Goal: Use online tool/utility: Utilize a website feature to perform a specific function

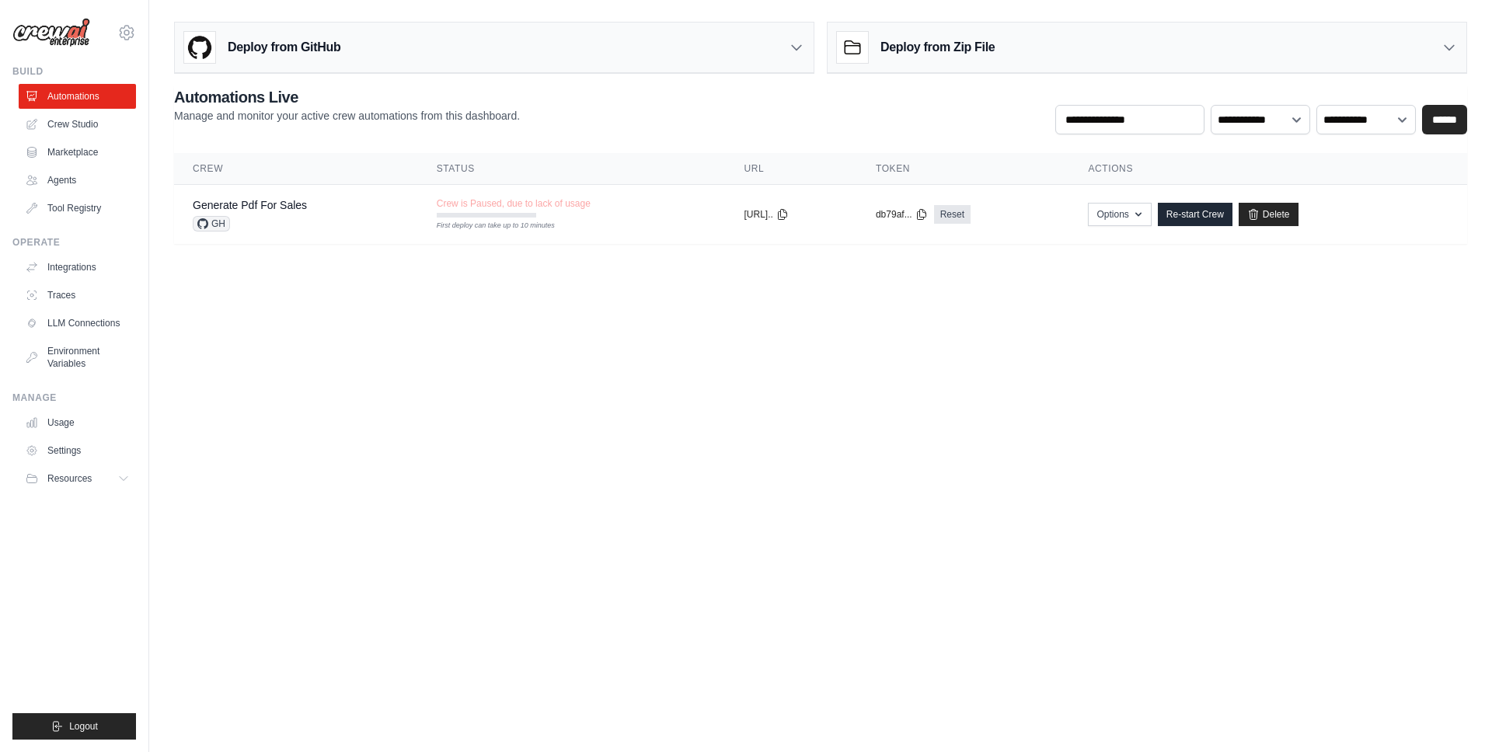
click at [333, 323] on body "royalparinda11@gmail.com Settings Build Automations Crew Studio" at bounding box center [746, 376] width 1492 height 752
click at [71, 183] on link "Agents" at bounding box center [78, 180] width 117 height 25
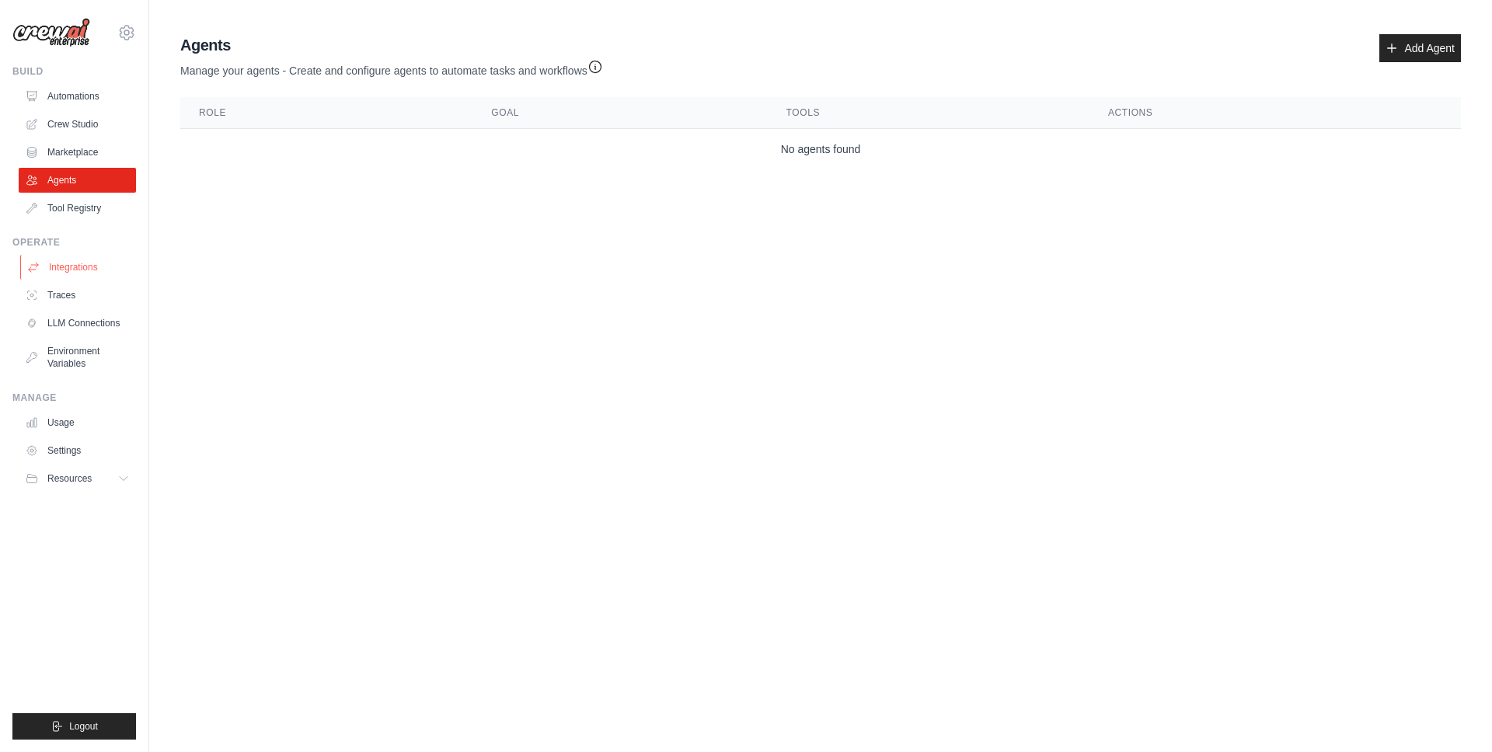
click at [82, 272] on link "Integrations" at bounding box center [78, 267] width 117 height 25
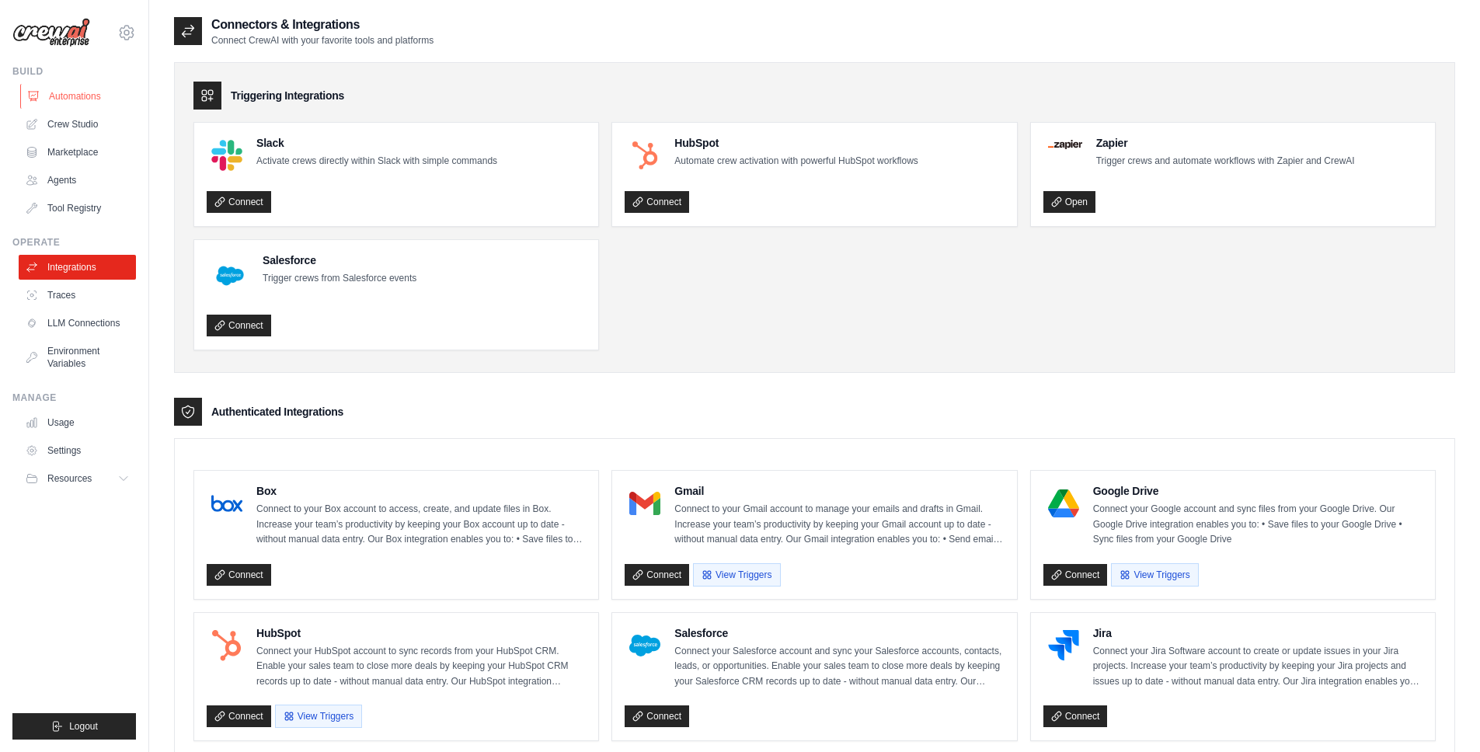
click at [48, 94] on link "Automations" at bounding box center [78, 96] width 117 height 25
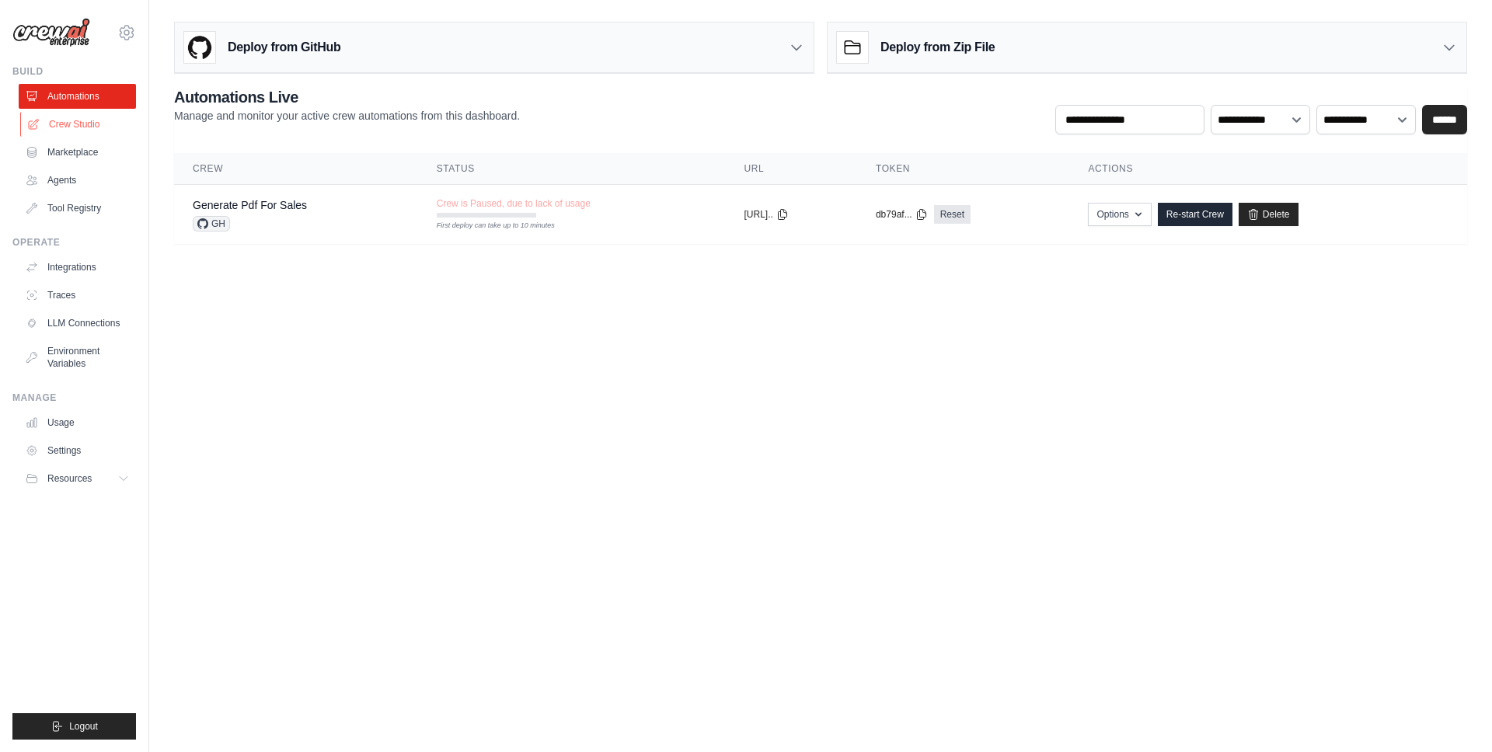
click at [78, 127] on link "Crew Studio" at bounding box center [78, 124] width 117 height 25
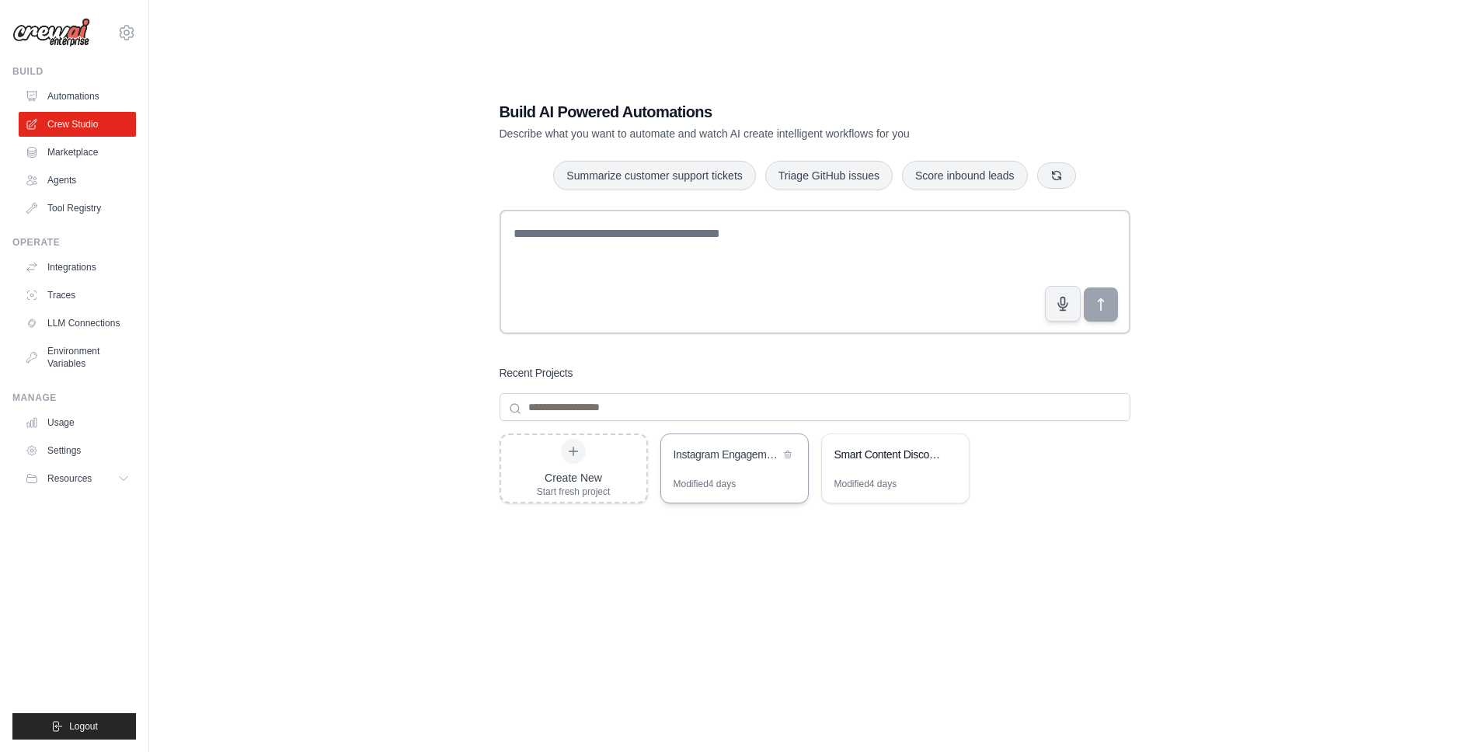
click at [755, 462] on div "Instagram Engagement Analyzer" at bounding box center [727, 456] width 106 height 19
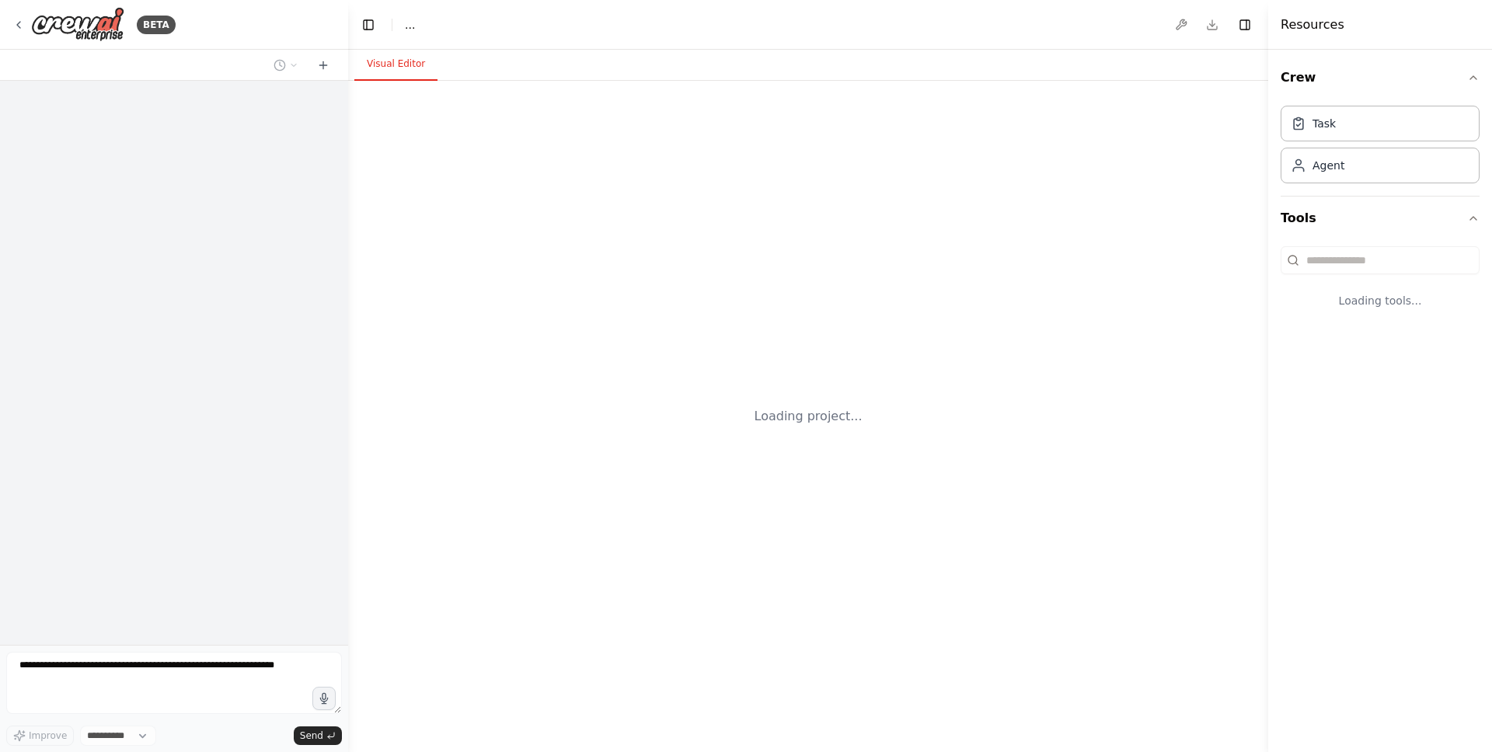
select select "****"
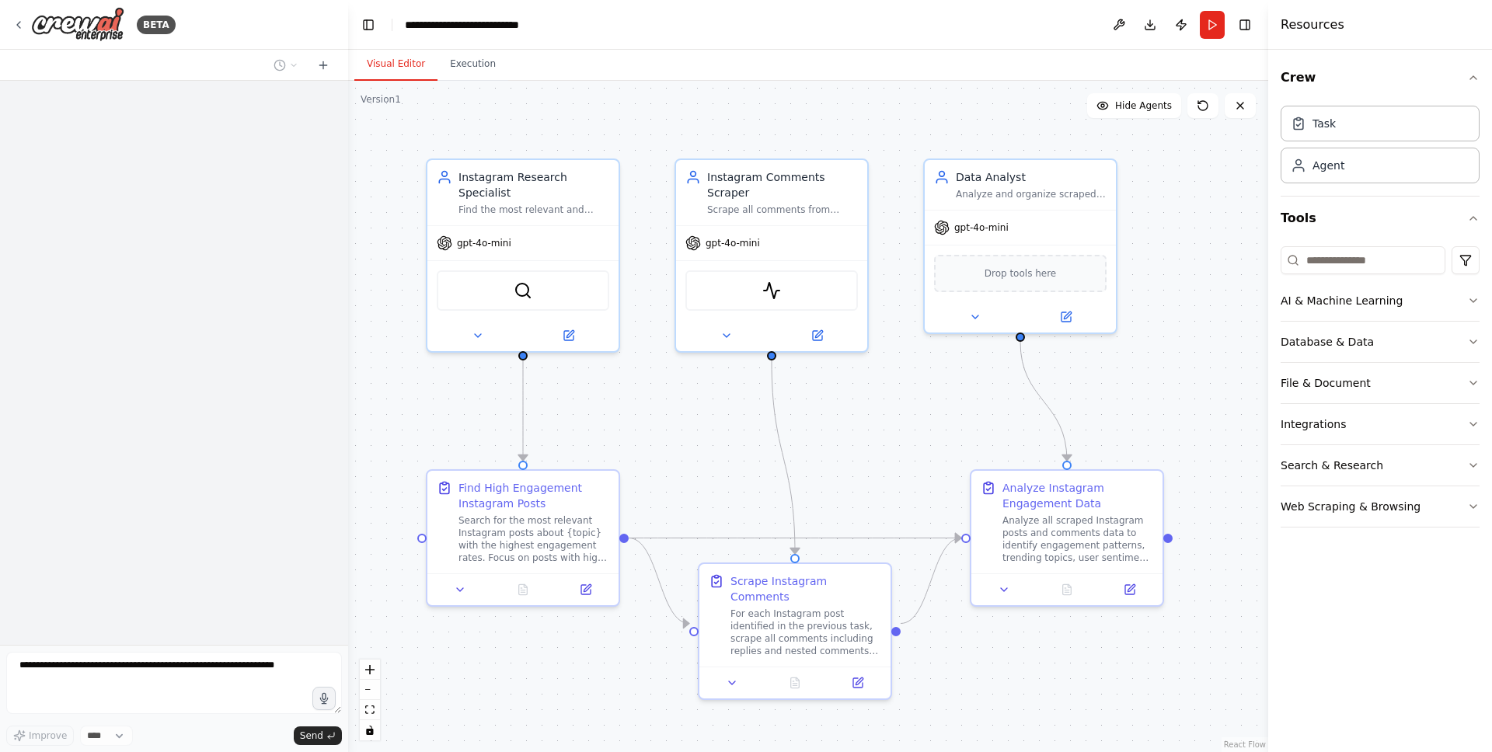
scroll to position [1100, 0]
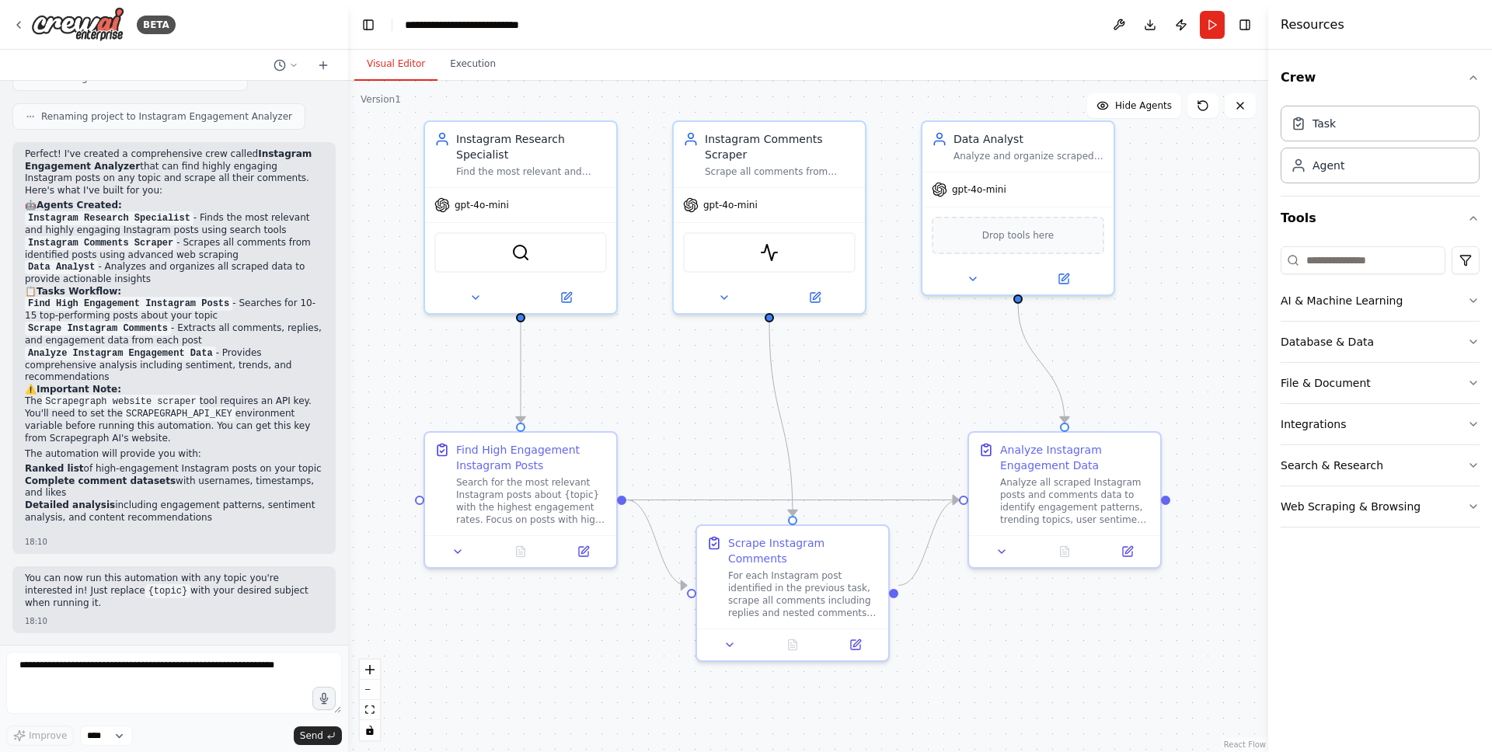
drag, startPoint x: 730, startPoint y: 450, endPoint x: 728, endPoint y: 412, distance: 38.1
click at [586, 551] on icon at bounding box center [583, 548] width 9 height 9
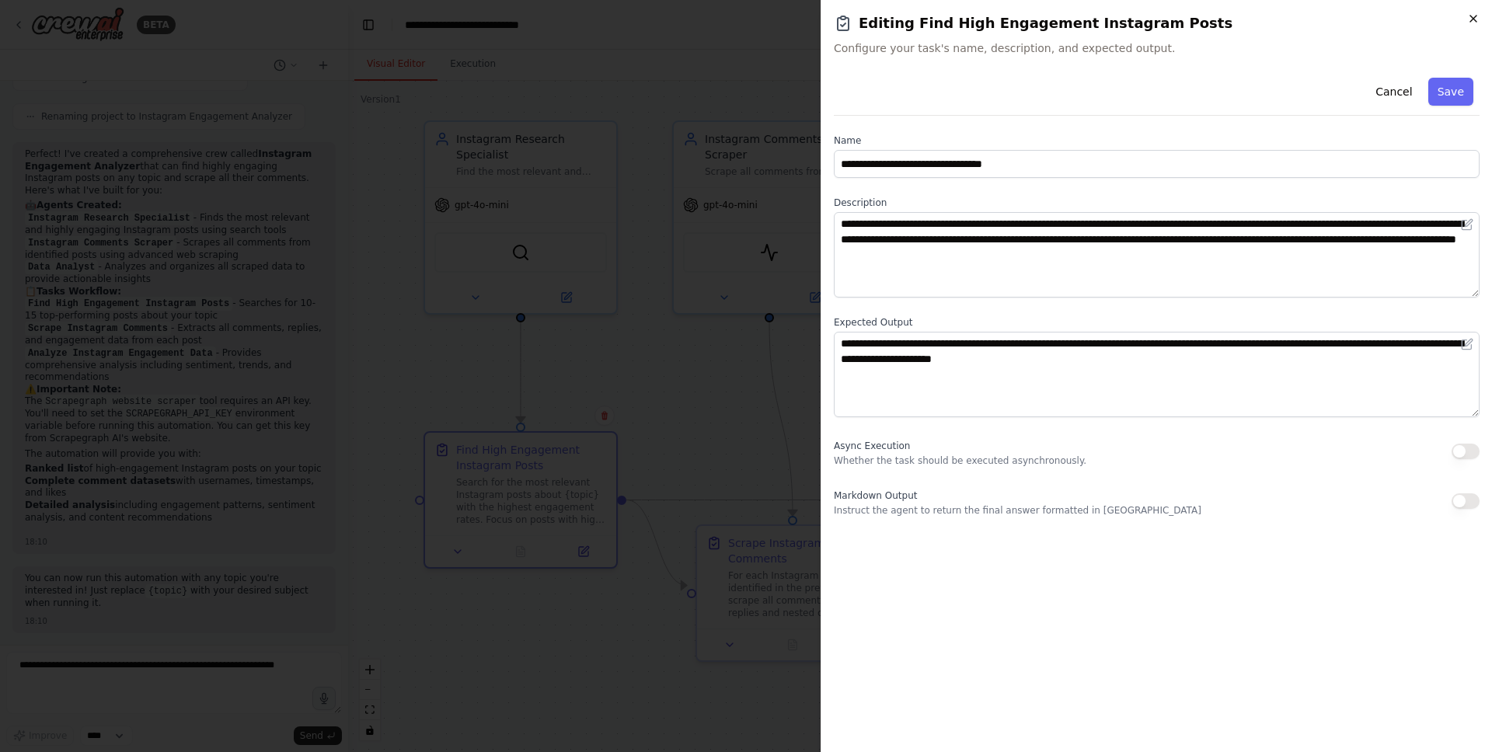
click at [1478, 16] on icon "button" at bounding box center [1473, 18] width 12 height 12
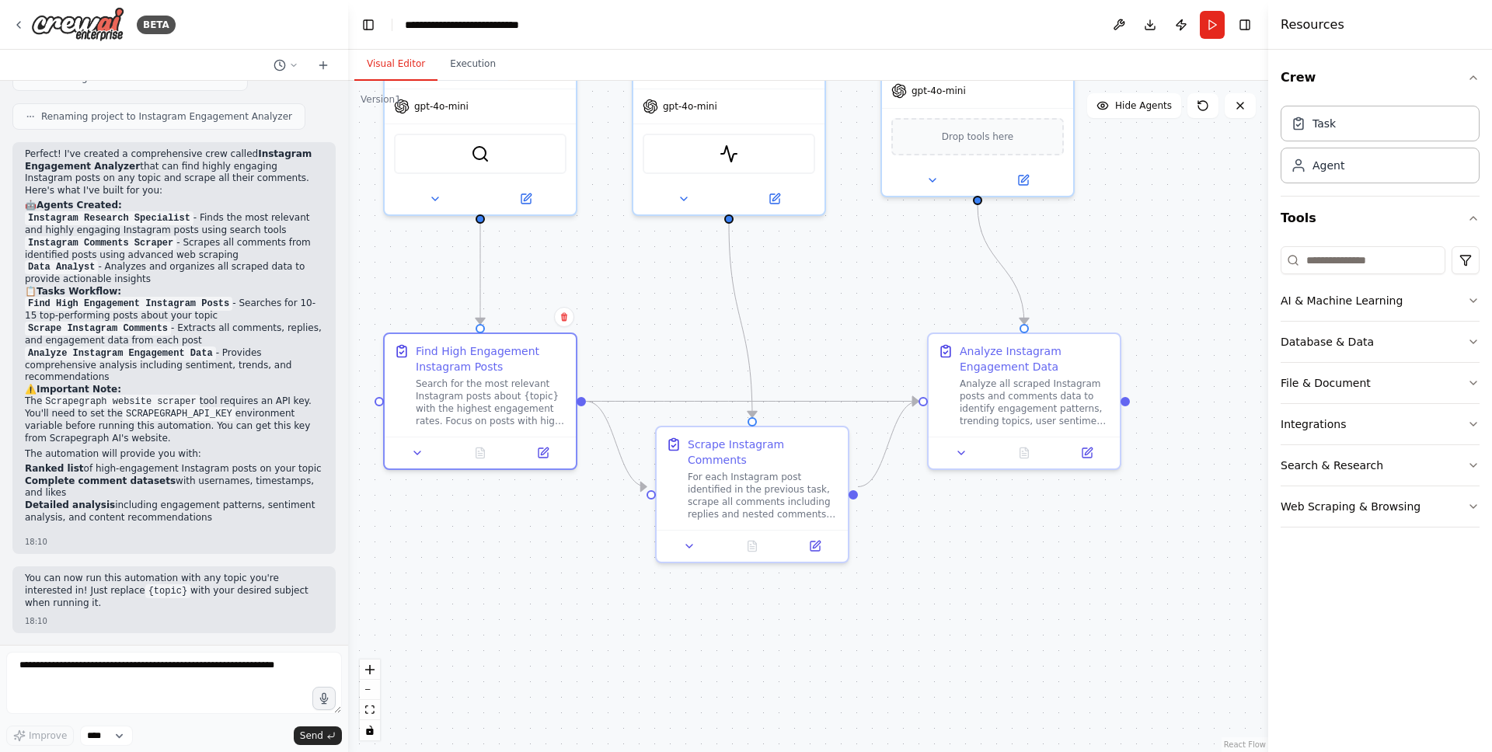
drag, startPoint x: 983, startPoint y: 611, endPoint x: 943, endPoint y: 512, distance: 106.6
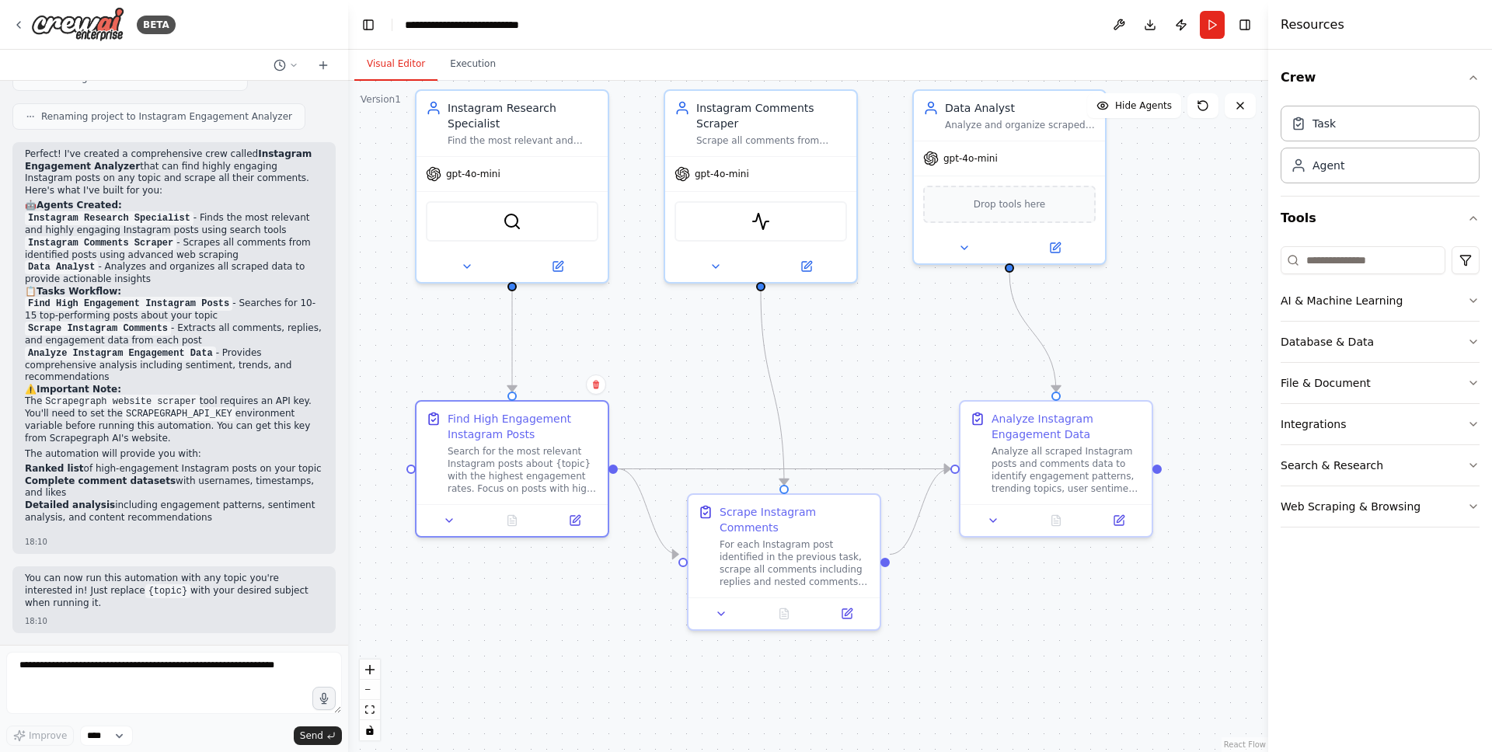
drag, startPoint x: 807, startPoint y: 326, endPoint x: 839, endPoint y: 393, distance: 74.7
click at [1208, 32] on button "Run" at bounding box center [1212, 25] width 25 height 28
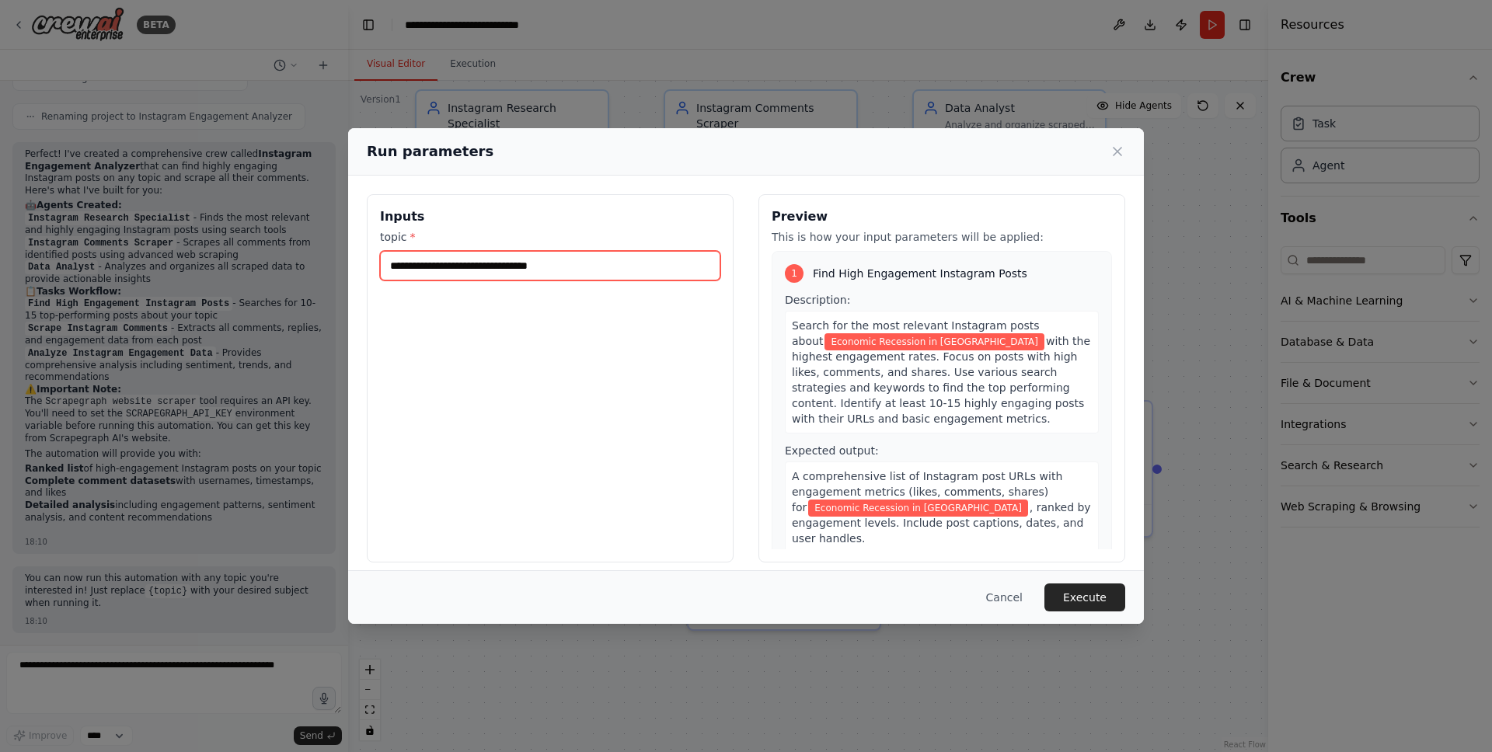
click at [578, 267] on input "**********" at bounding box center [550, 266] width 340 height 30
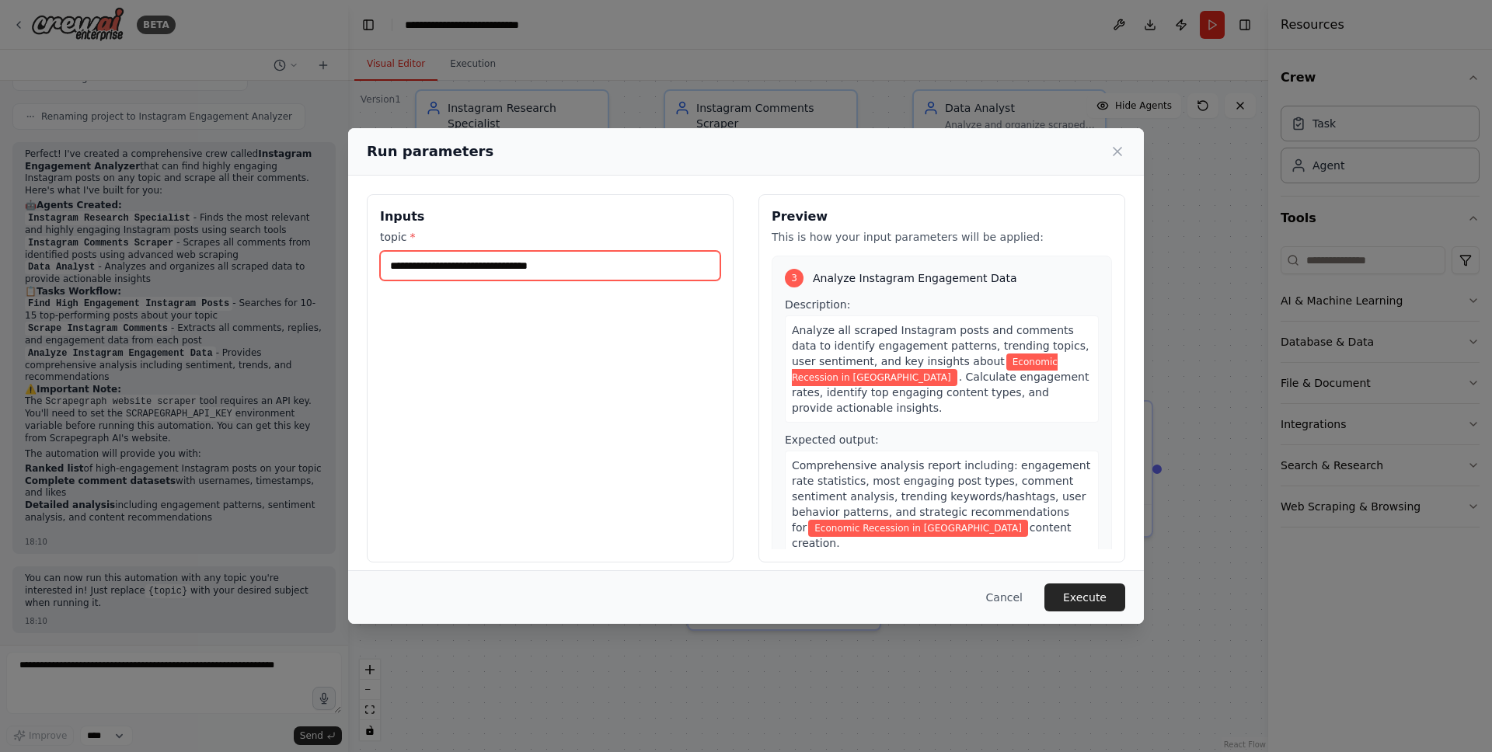
scroll to position [626, 0]
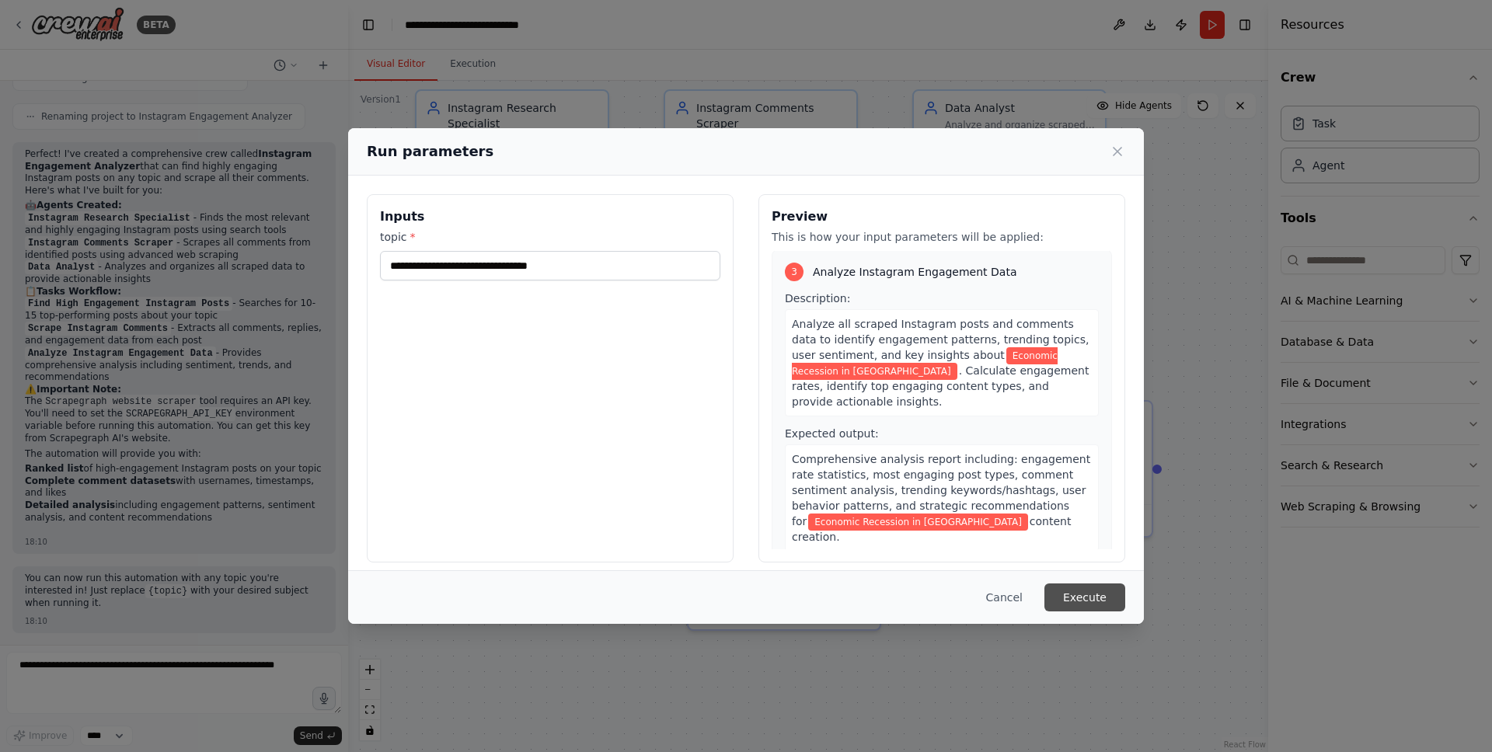
click at [1095, 603] on button "Execute" at bounding box center [1084, 598] width 81 height 28
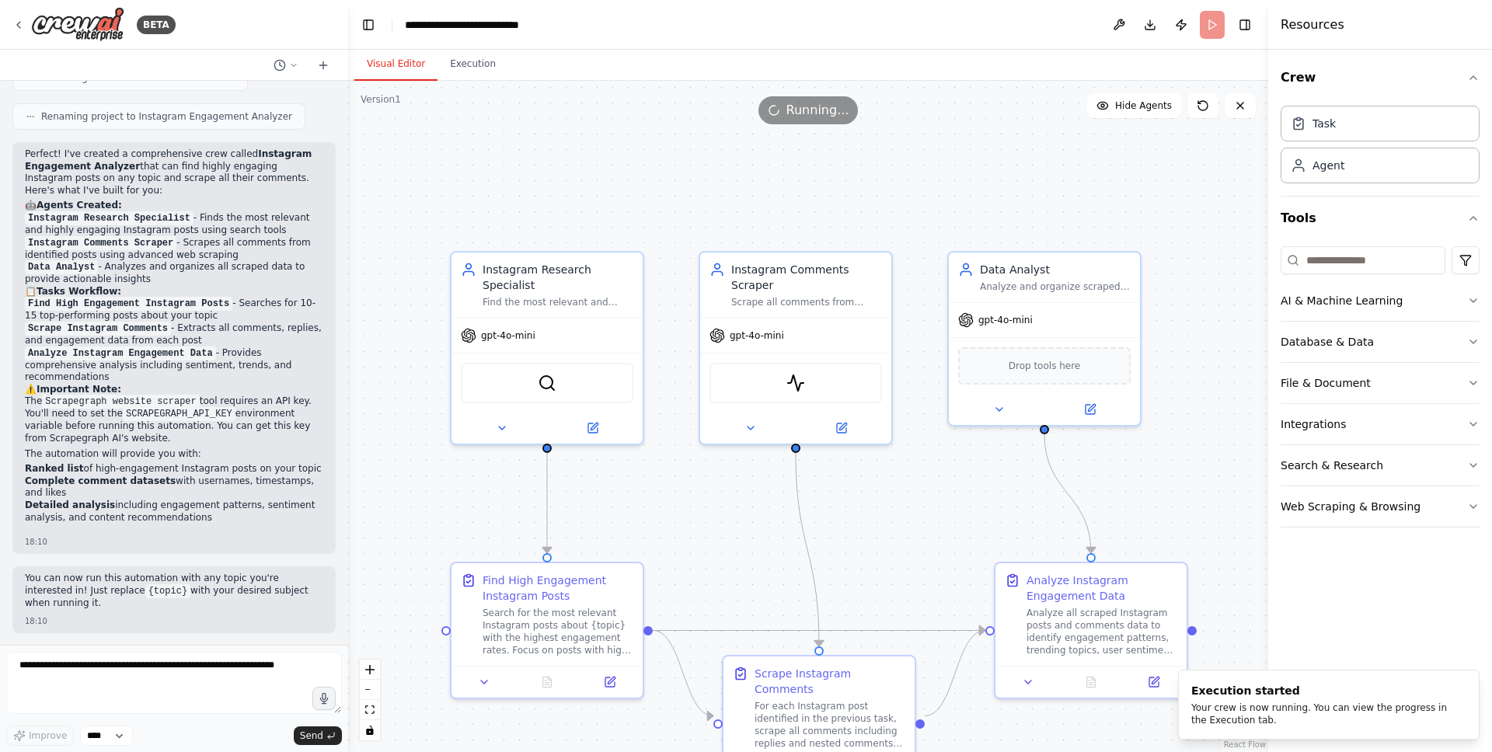
drag, startPoint x: 1155, startPoint y: 283, endPoint x: 1190, endPoint y: 444, distance: 165.4
click at [838, 191] on div ".deletable-edge-delete-btn { width: 20px; height: 20px; border: 0px solid #ffff…" at bounding box center [808, 416] width 920 height 671
click at [466, 83] on div ".deletable-edge-delete-btn { width: 20px; height: 20px; border: 0px solid #ffff…" at bounding box center [808, 416] width 920 height 671
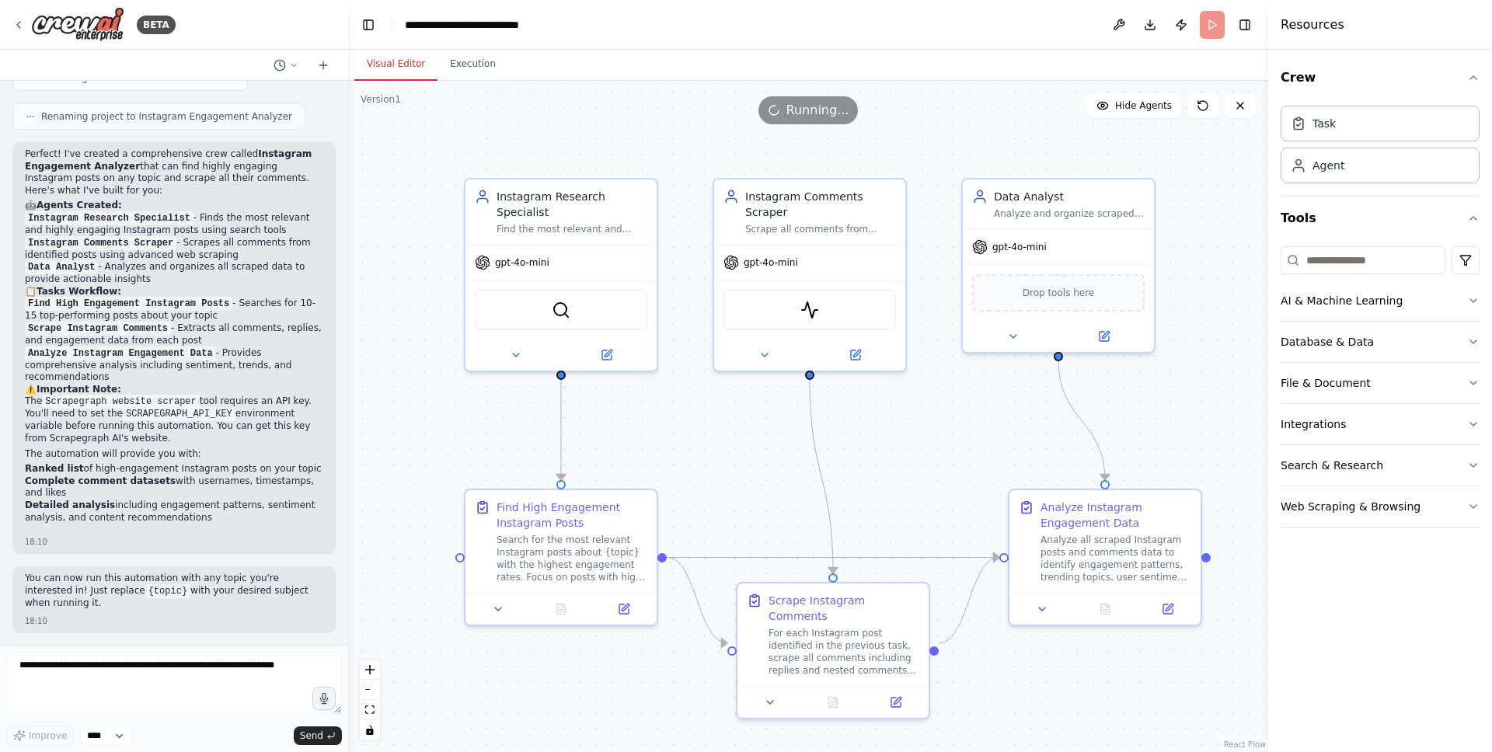
drag, startPoint x: 598, startPoint y: 150, endPoint x: 612, endPoint y: 77, distance: 74.4
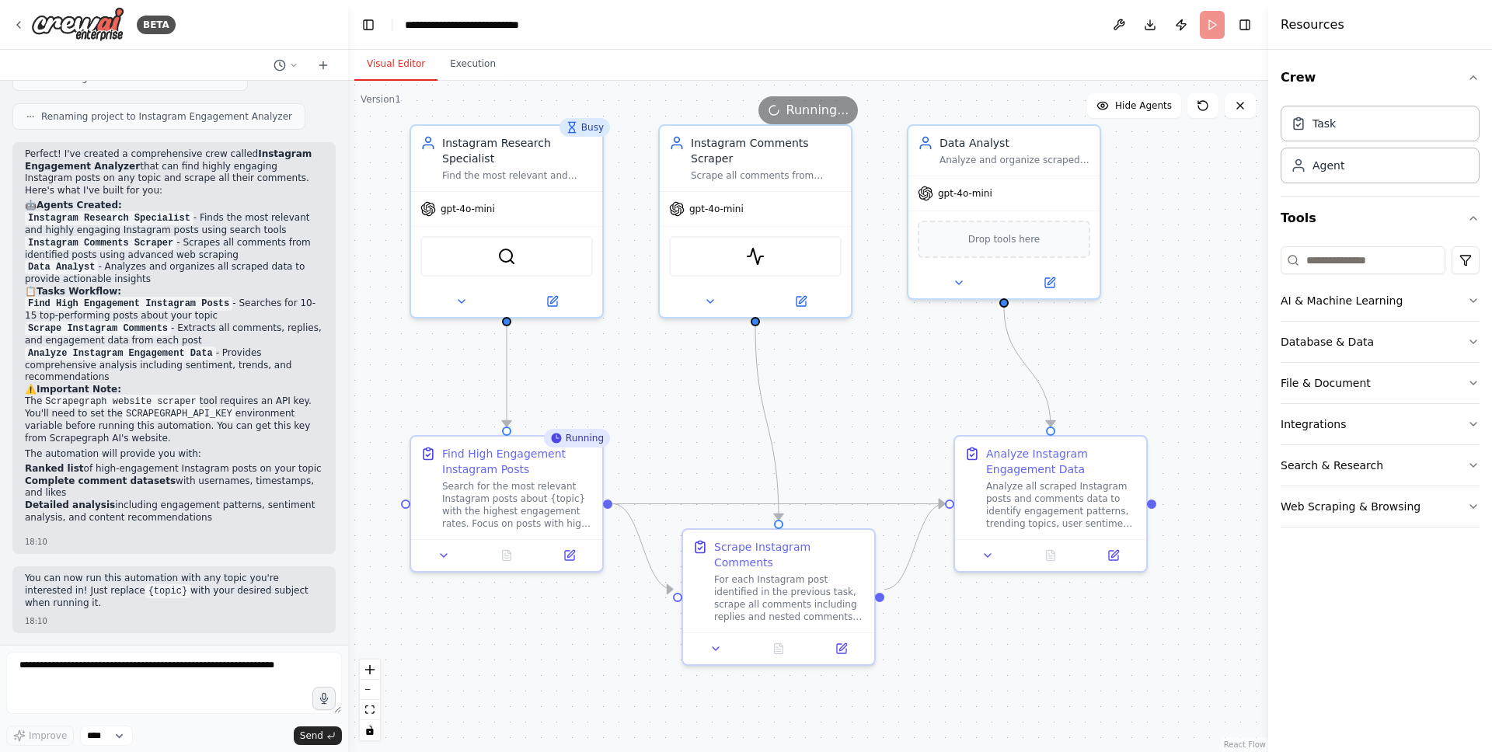
drag, startPoint x: 964, startPoint y: 437, endPoint x: 910, endPoint y: 384, distance: 76.4
click at [910, 384] on div ".deletable-edge-delete-btn { width: 20px; height: 20px; border: 0px solid #ffff…" at bounding box center [808, 416] width 920 height 671
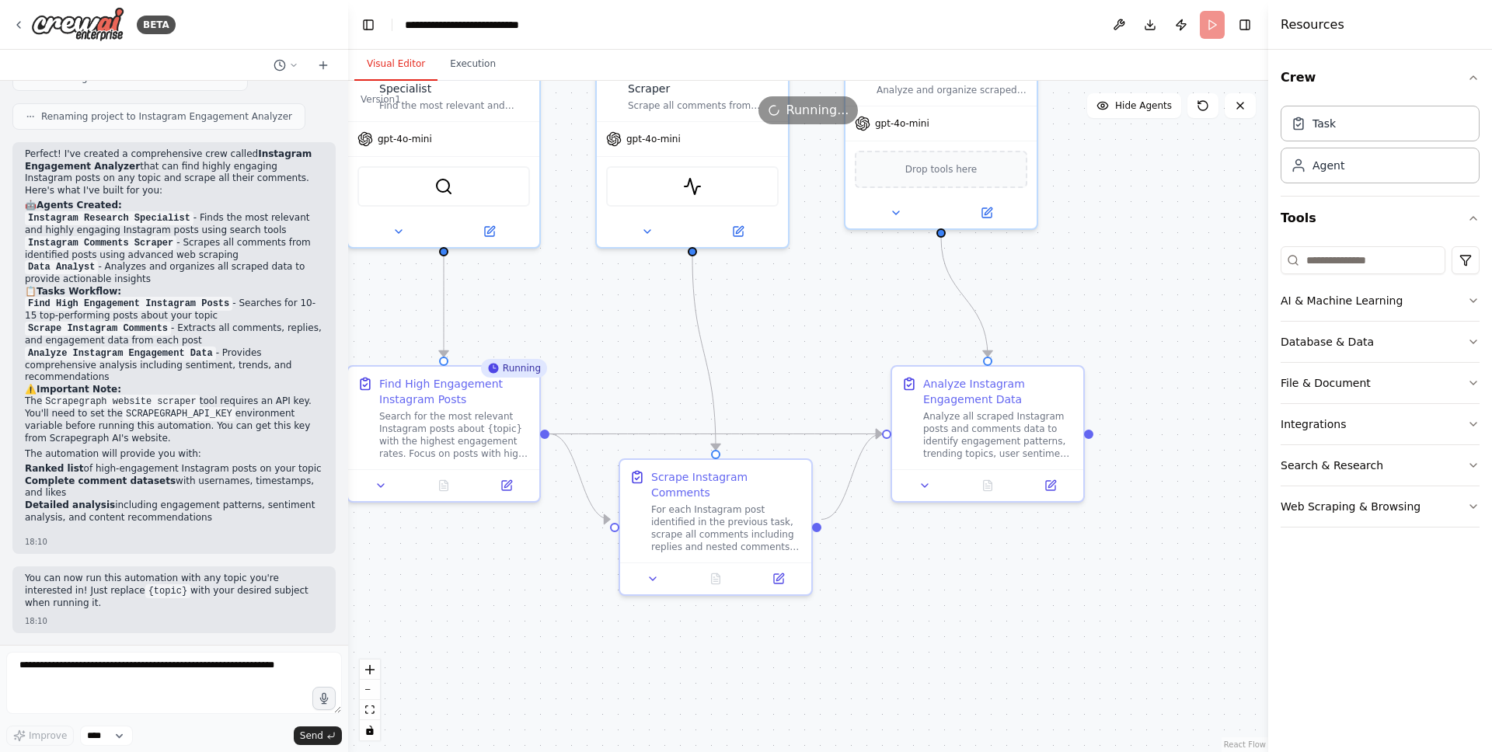
drag, startPoint x: 1089, startPoint y: 652, endPoint x: 1026, endPoint y: 582, distance: 94.1
click at [1026, 582] on div ".deletable-edge-delete-btn { width: 20px; height: 20px; border: 0px solid #ffff…" at bounding box center [808, 416] width 920 height 671
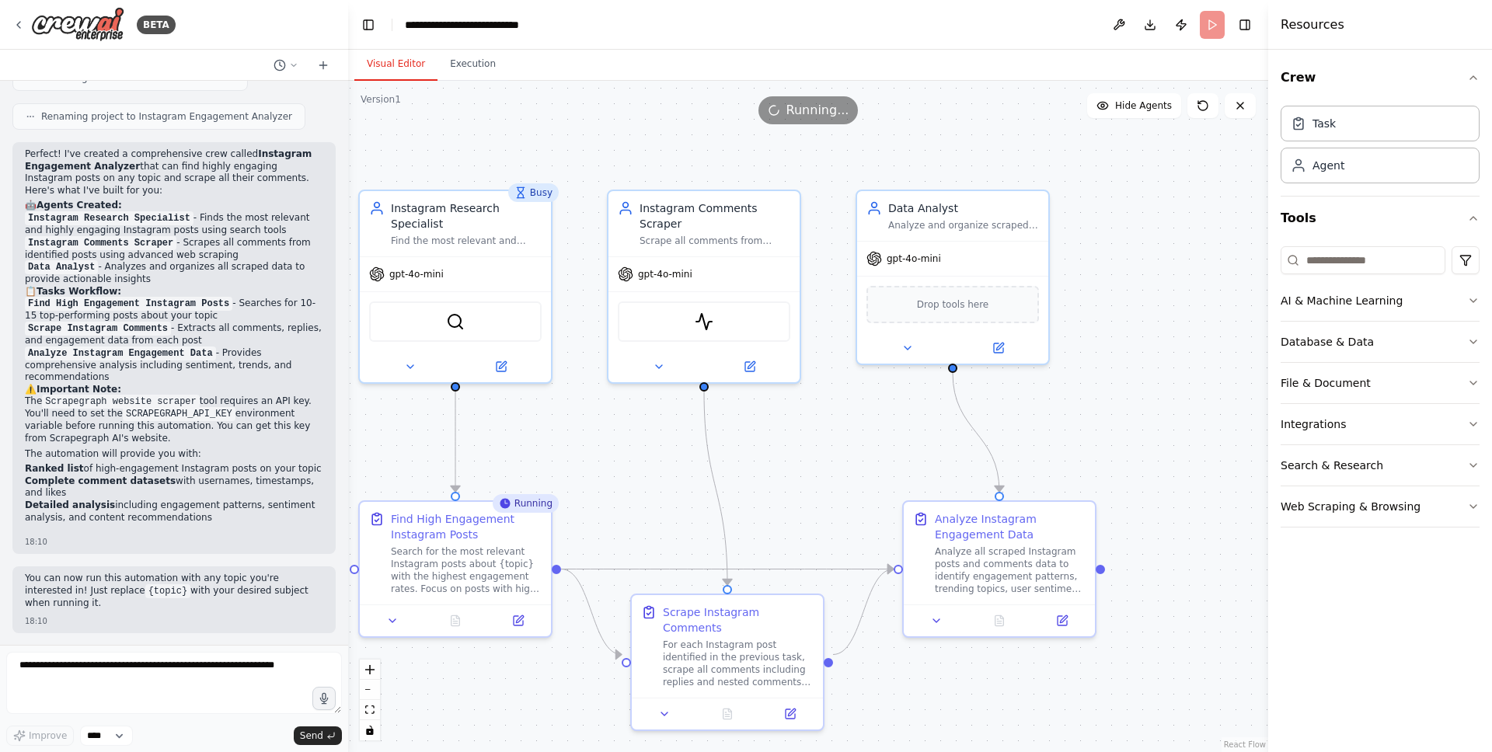
drag, startPoint x: 1124, startPoint y: 209, endPoint x: 1135, endPoint y: 344, distance: 135.7
click at [1135, 344] on div ".deletable-edge-delete-btn { width: 20px; height: 20px; border: 0px solid #ffff…" at bounding box center [808, 416] width 920 height 671
click at [1124, 284] on div ".deletable-edge-delete-btn { width: 20px; height: 20px; border: 0px solid #ffff…" at bounding box center [808, 416] width 920 height 671
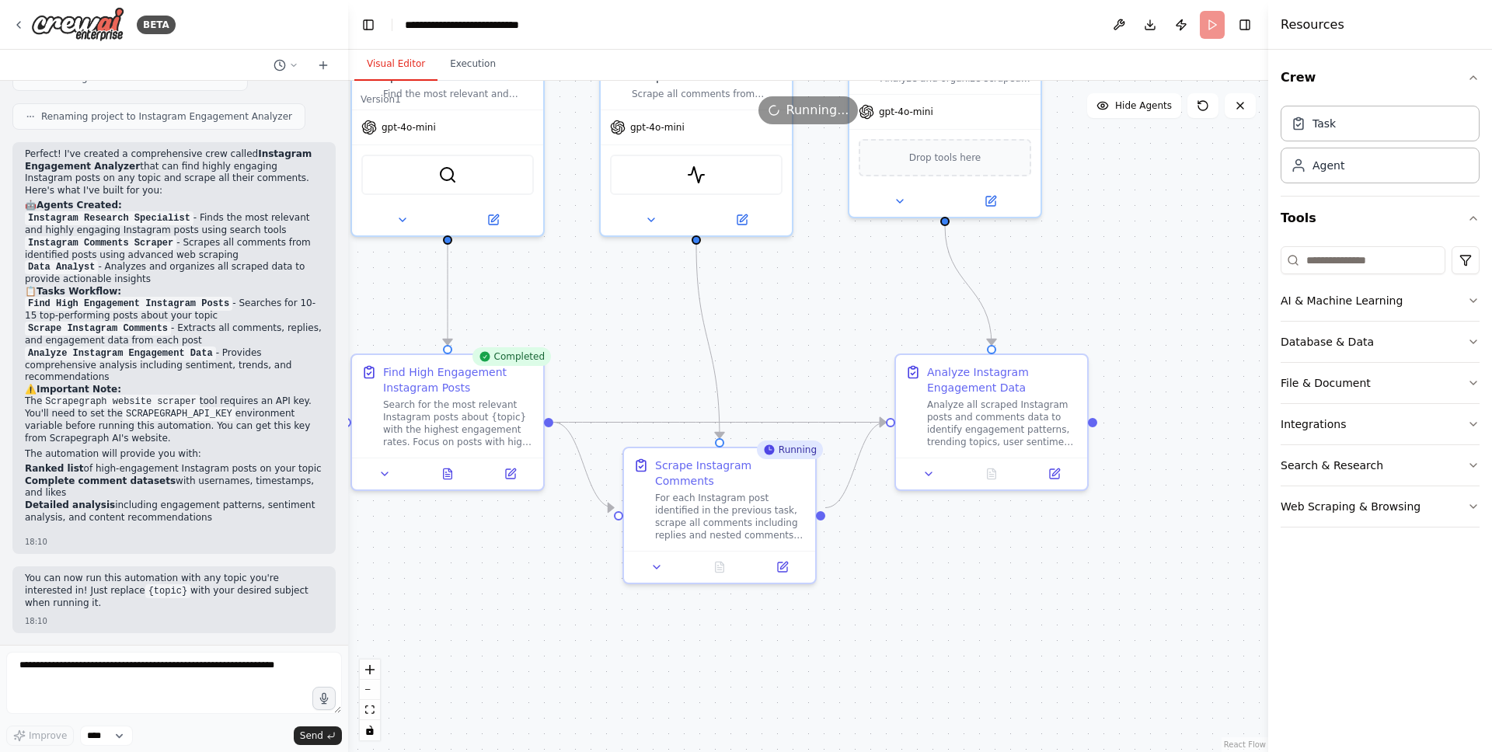
drag, startPoint x: 632, startPoint y: 506, endPoint x: 624, endPoint y: 359, distance: 147.1
click at [624, 359] on div ".deletable-edge-delete-btn { width: 20px; height: 20px; border: 0px solid #ffff…" at bounding box center [808, 416] width 920 height 671
click at [451, 469] on icon at bounding box center [448, 470] width 9 height 10
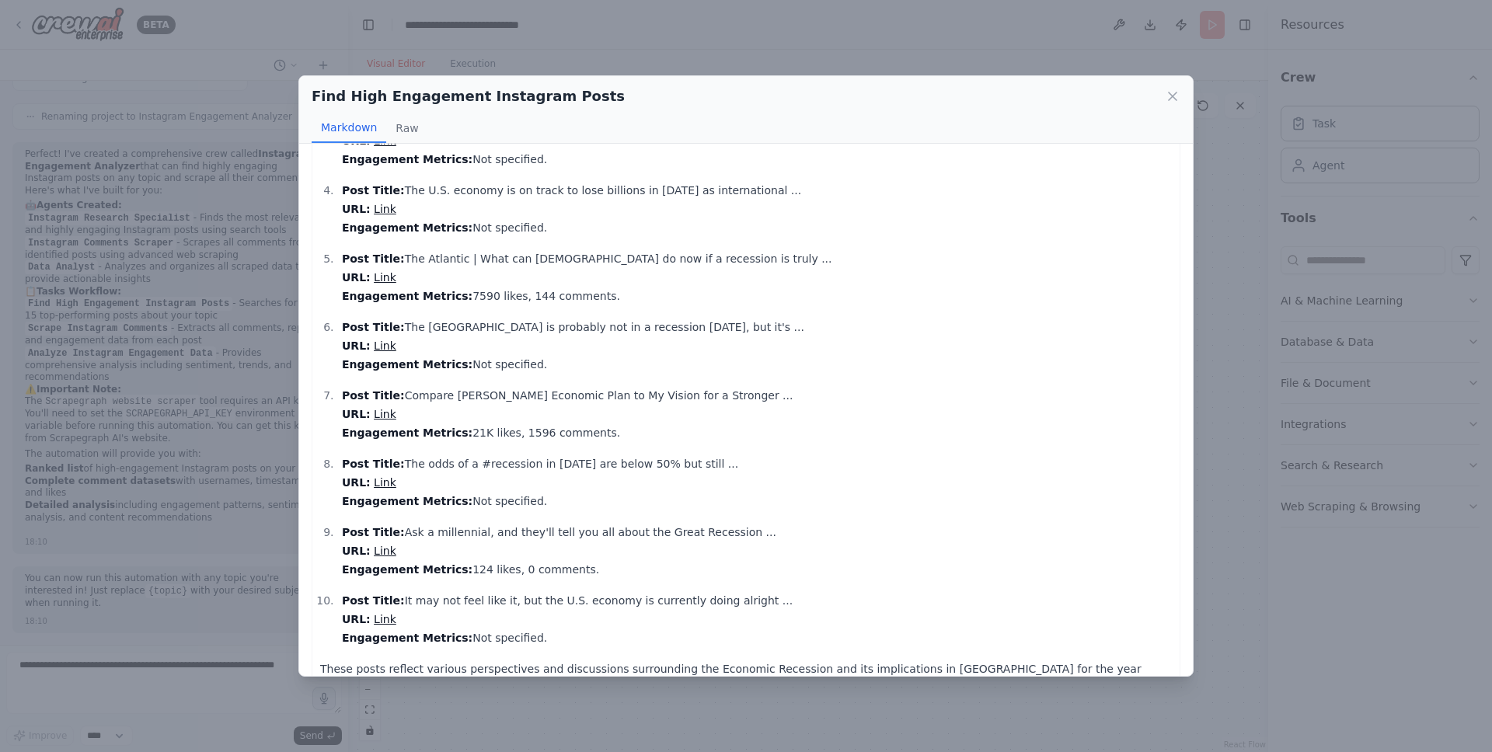
scroll to position [243, 0]
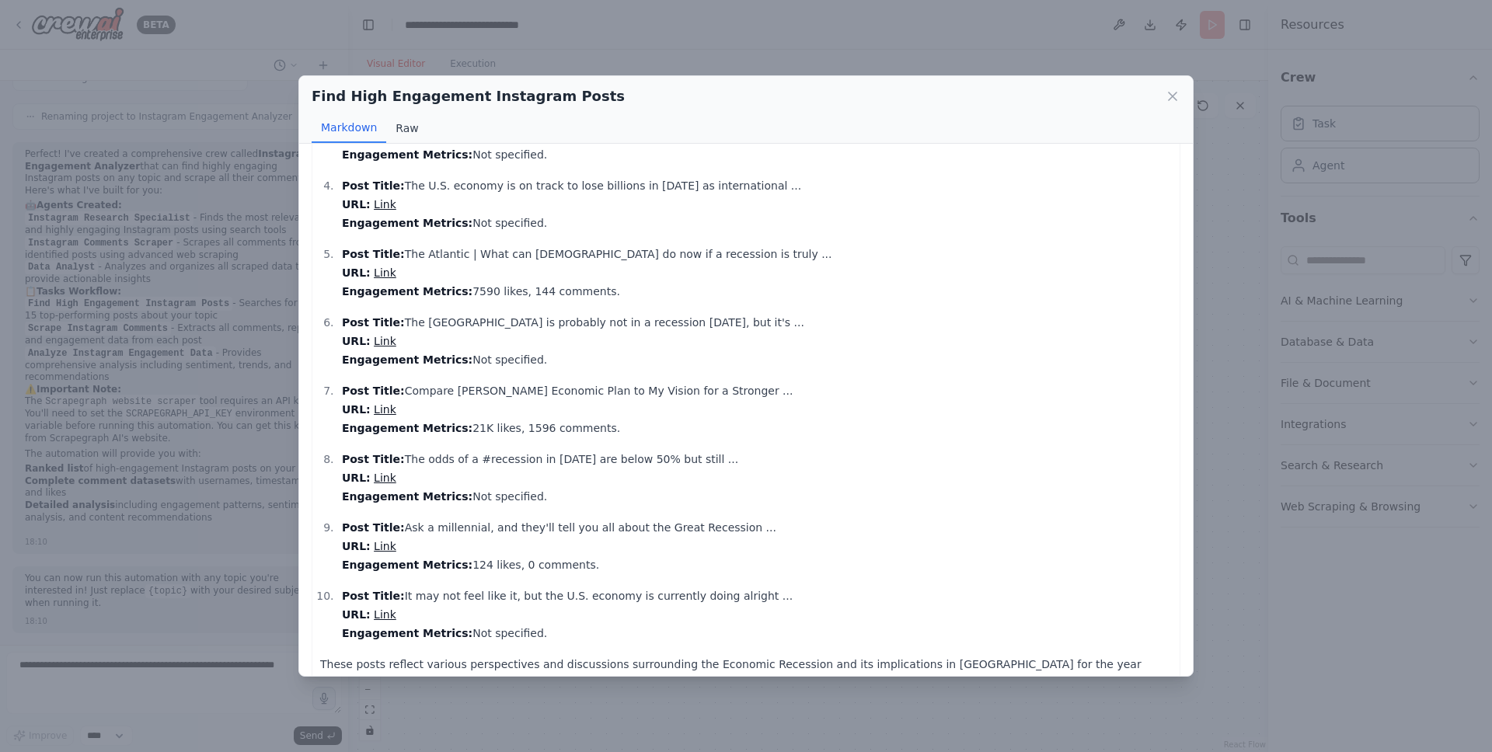
click at [413, 130] on button "Raw" at bounding box center [406, 128] width 41 height 30
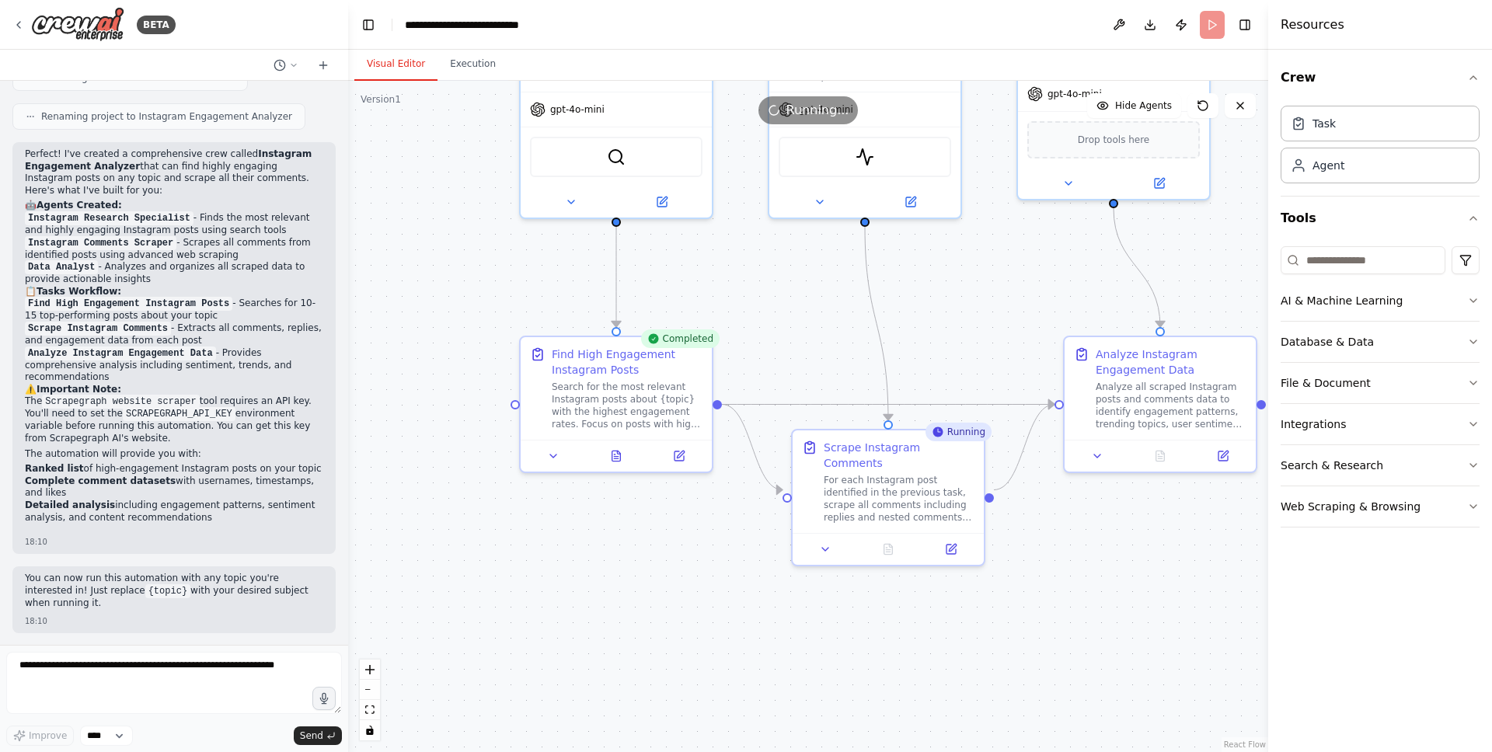
drag, startPoint x: 1169, startPoint y: 295, endPoint x: 930, endPoint y: 239, distance: 246.0
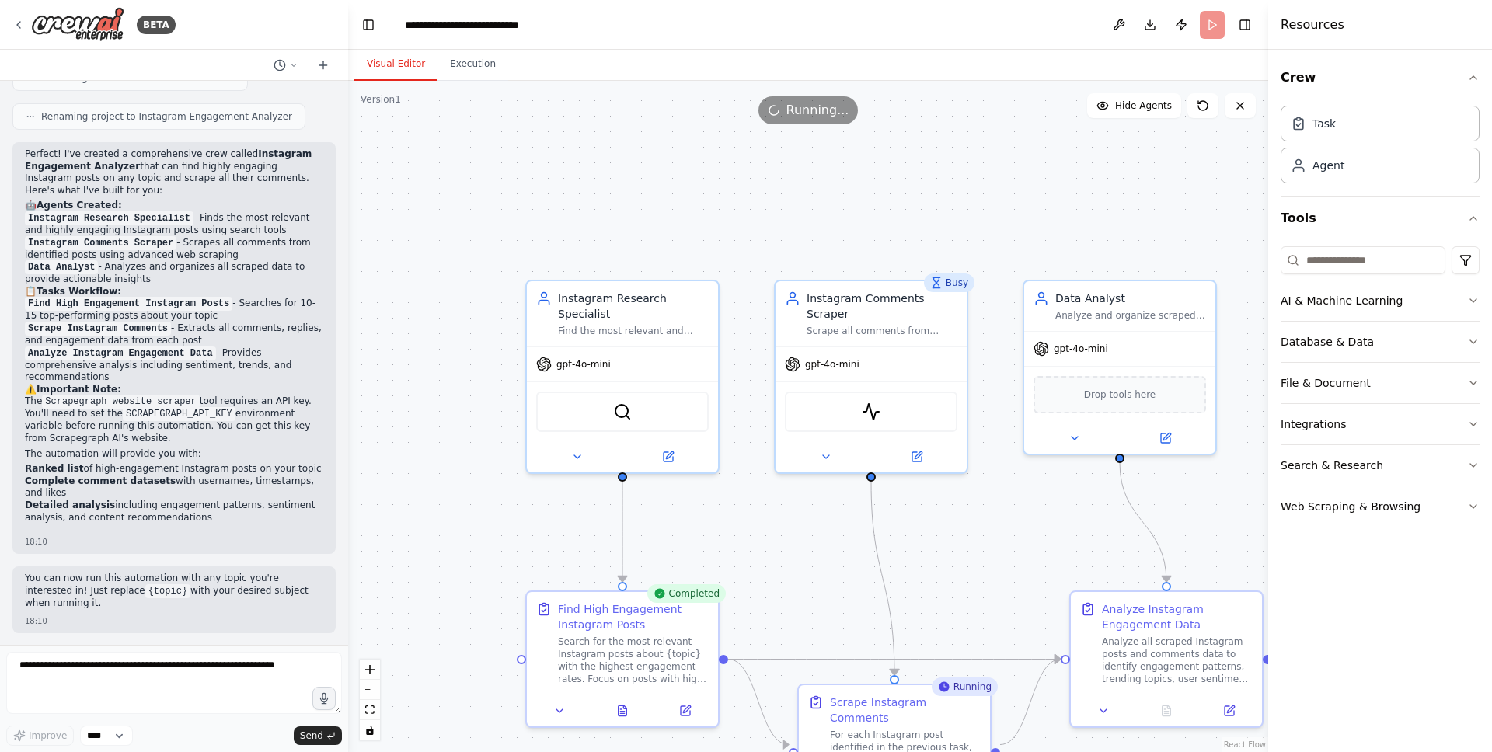
drag, startPoint x: 532, startPoint y: 263, endPoint x: 539, endPoint y: 518, distance: 255.0
click at [622, 715] on button at bounding box center [623, 708] width 66 height 19
click at [640, 297] on div "Instagram Research Specialist" at bounding box center [633, 303] width 151 height 31
click at [621, 412] on img at bounding box center [622, 408] width 19 height 19
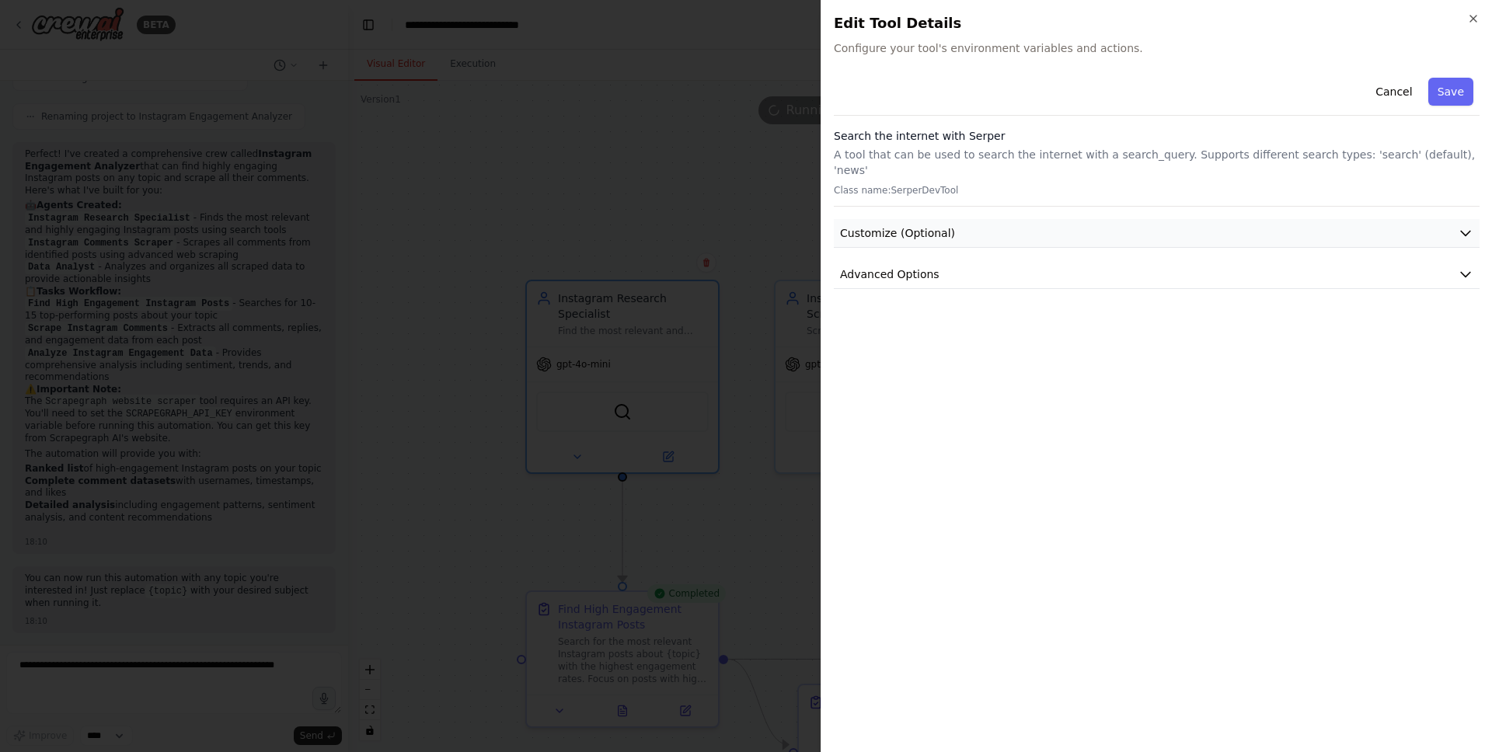
click at [978, 219] on button "Customize (Optional)" at bounding box center [1157, 233] width 646 height 29
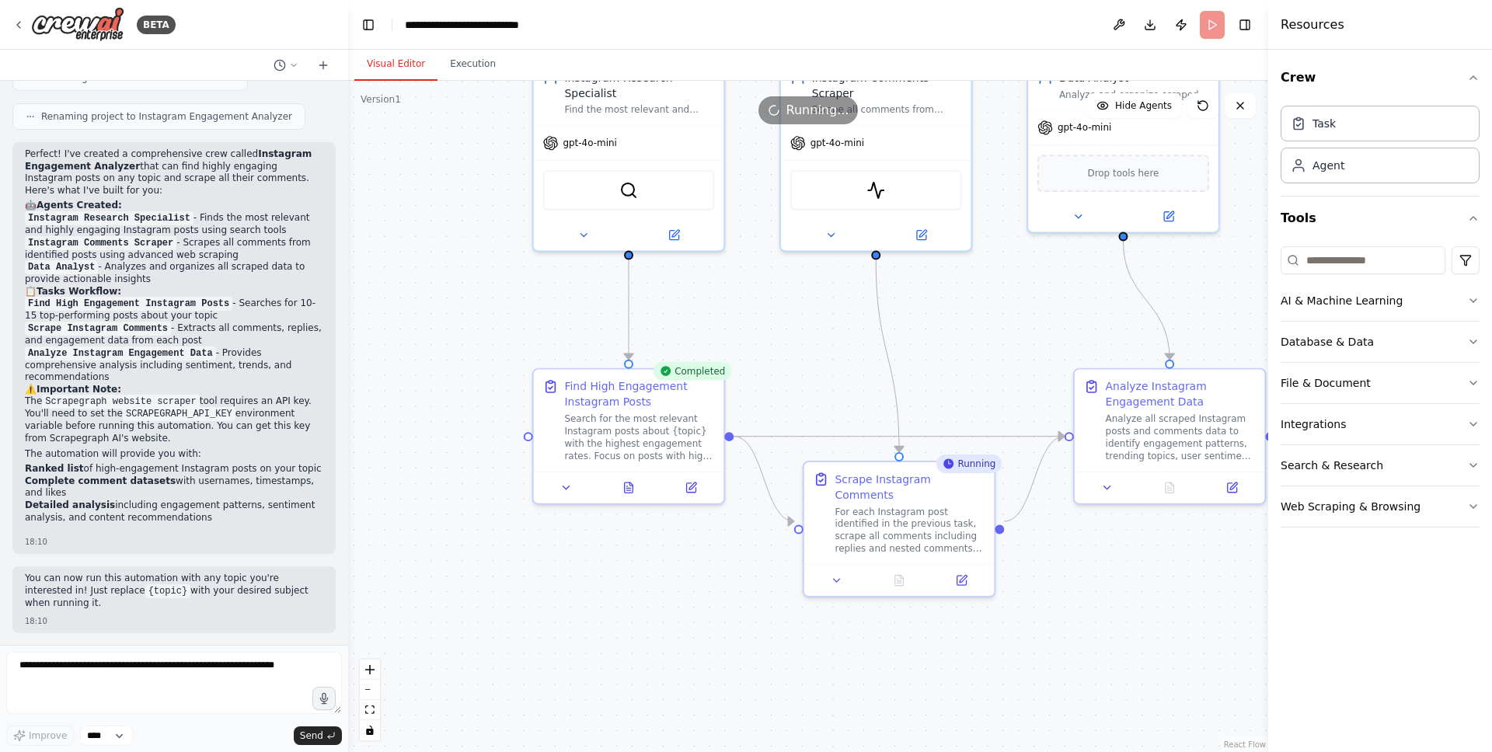
drag, startPoint x: 762, startPoint y: 539, endPoint x: 768, endPoint y: 317, distance: 222.3
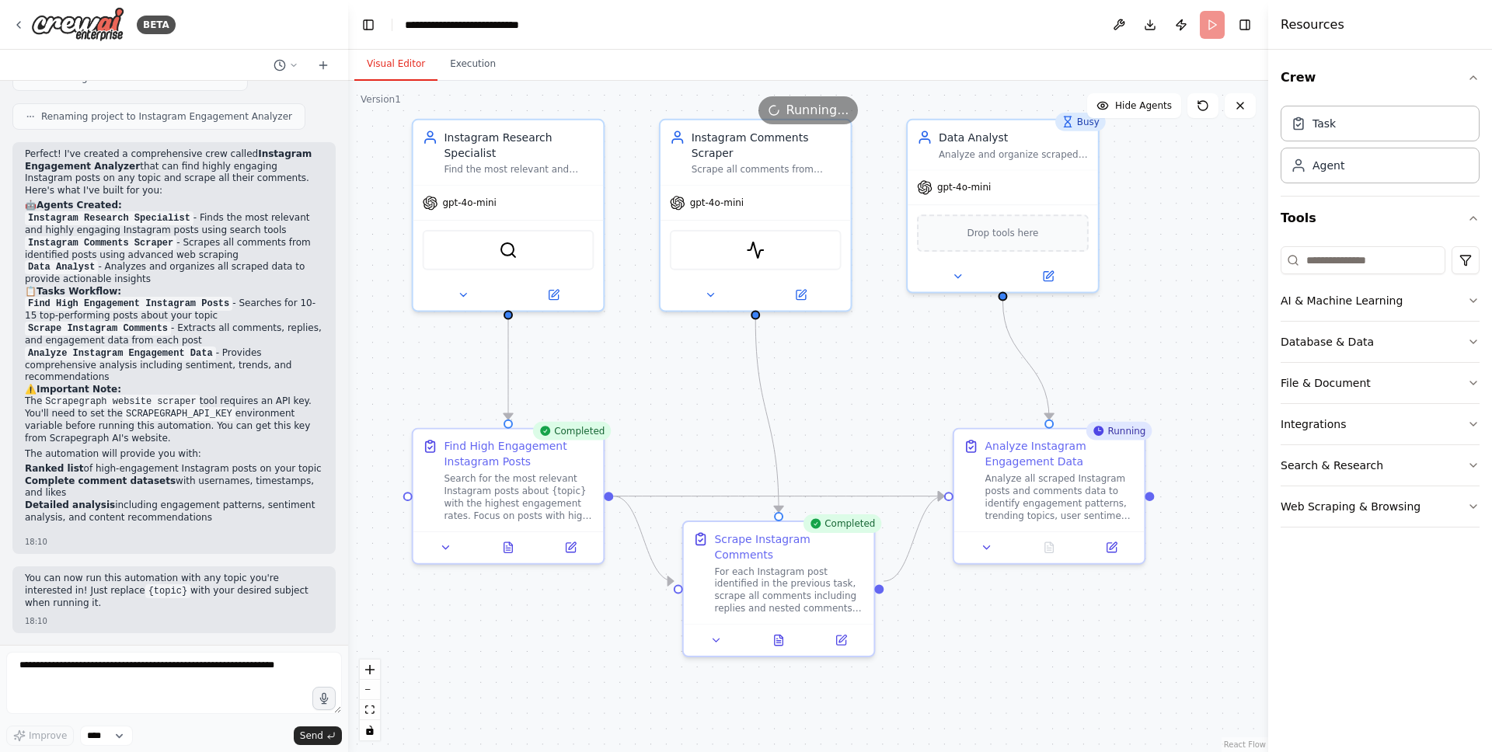
drag, startPoint x: 819, startPoint y: 326, endPoint x: 699, endPoint y: 385, distance: 134.5
click at [699, 385] on div ".deletable-edge-delete-btn { width: 20px; height: 20px; border: 0px solid #ffff…" at bounding box center [808, 416] width 920 height 671
click at [807, 291] on button at bounding box center [800, 292] width 87 height 19
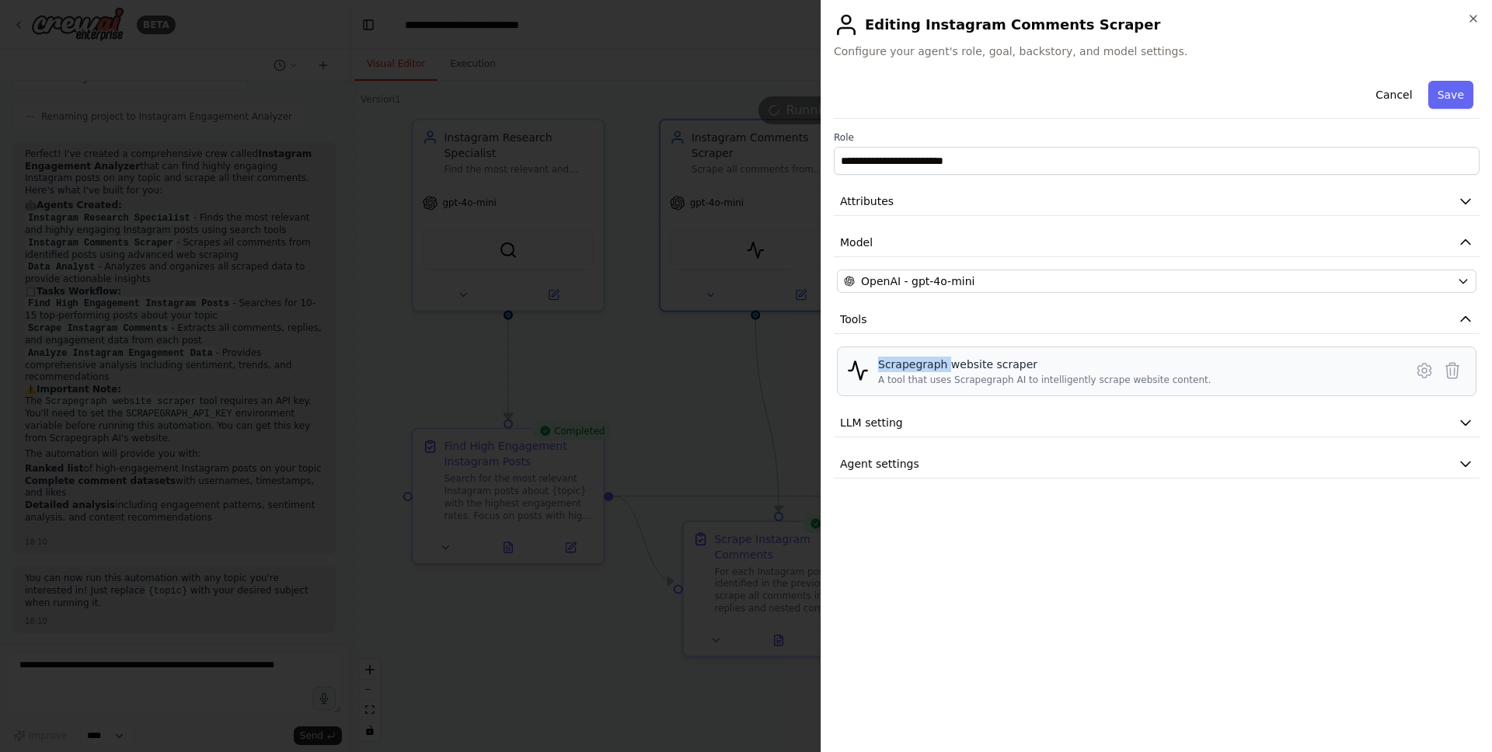
drag, startPoint x: 875, startPoint y: 362, endPoint x: 946, endPoint y: 362, distance: 70.7
click at [946, 362] on div "Scrapegraph website scraper A tool that uses Scrapegraph AI to intelligently sc…" at bounding box center [1156, 372] width 619 height 30
copy div "Scrapegraph"
click at [1004, 421] on button "LLM setting" at bounding box center [1157, 423] width 646 height 29
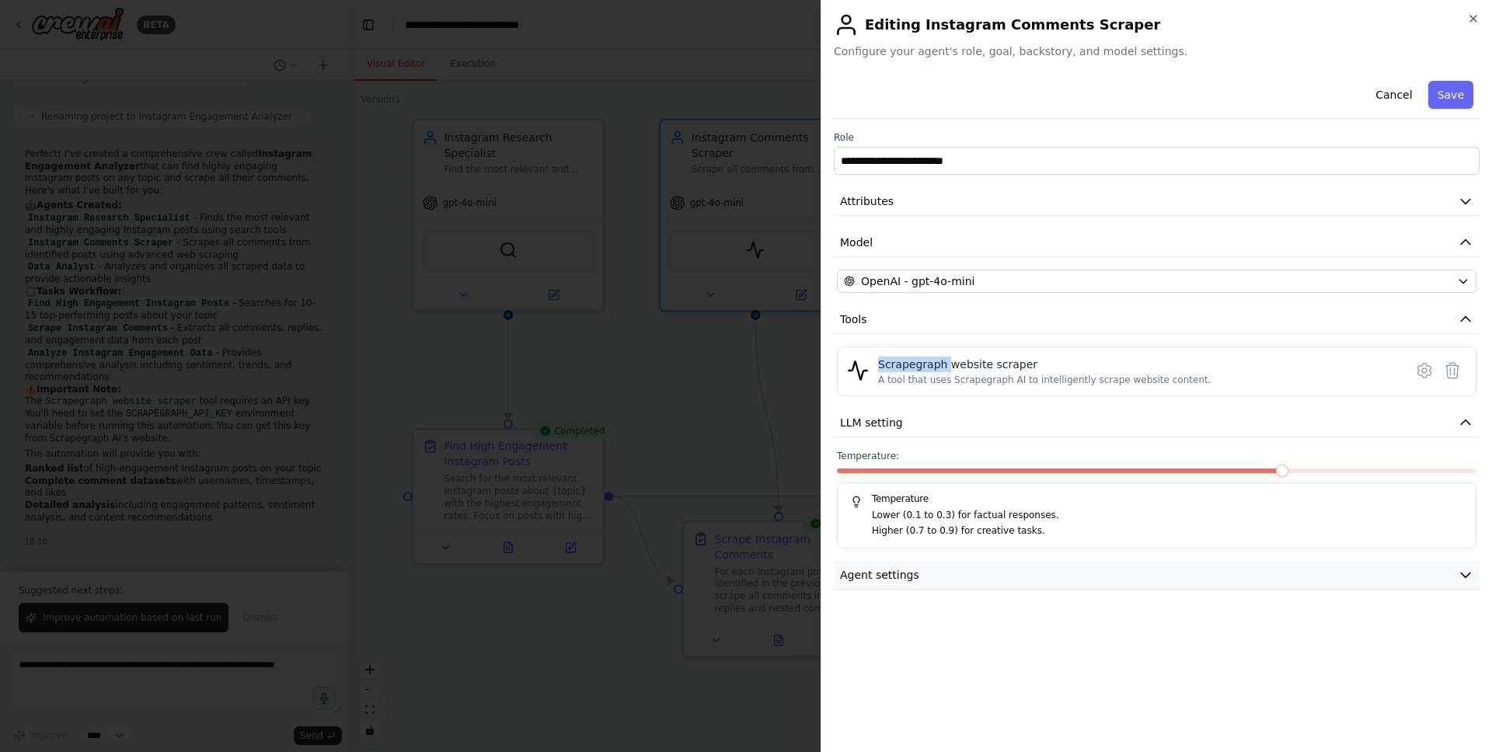
click at [945, 572] on button "Agent settings" at bounding box center [1157, 575] width 646 height 29
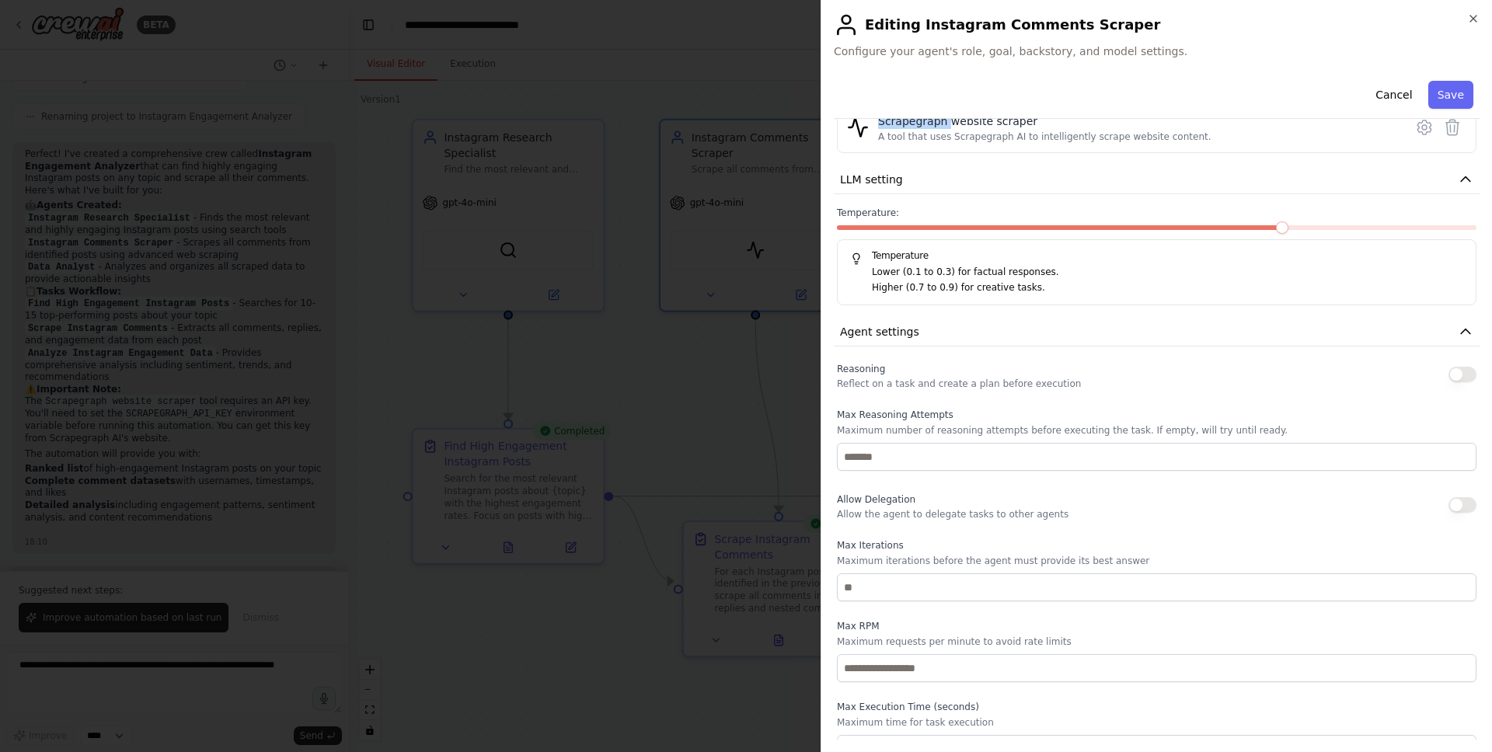
scroll to position [245, 0]
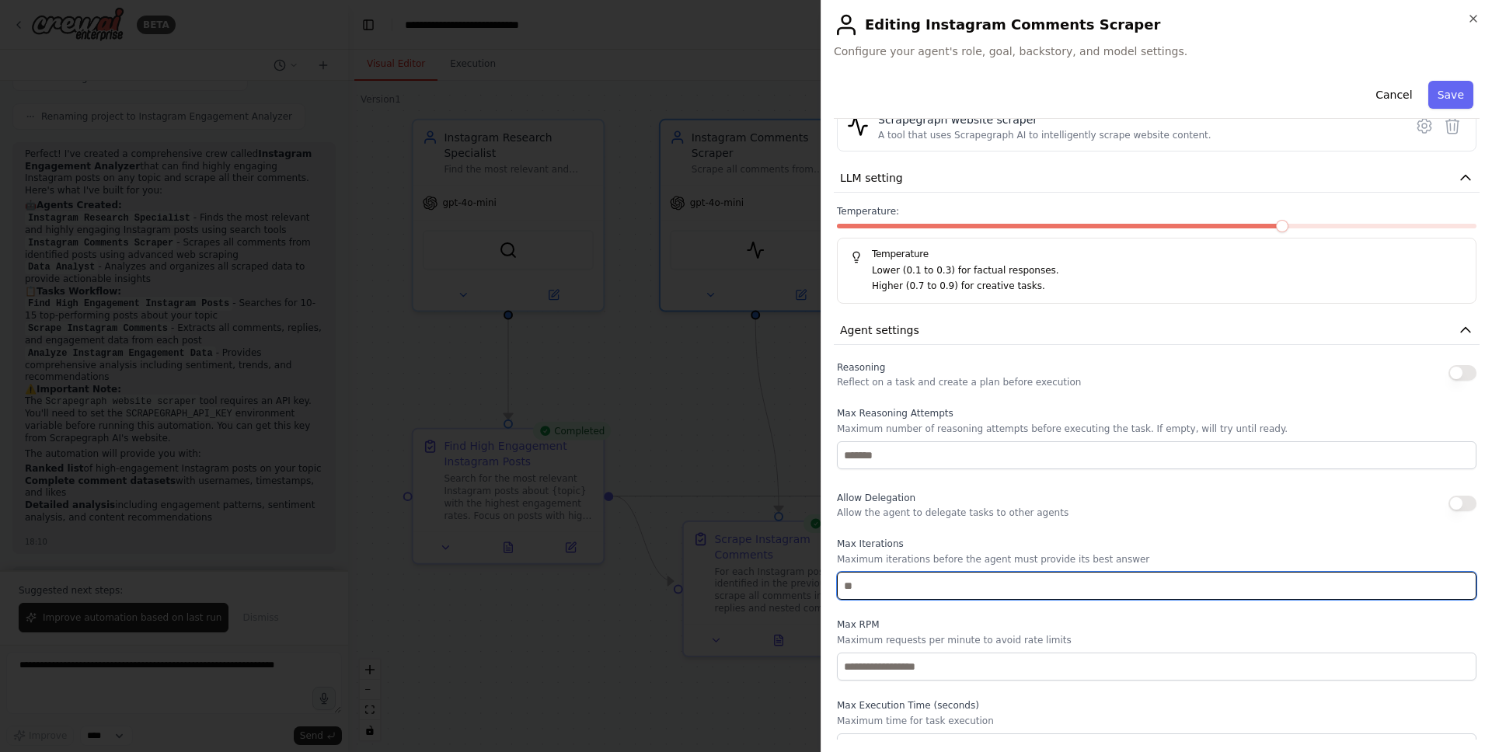
click at [859, 585] on input "number" at bounding box center [1157, 586] width 640 height 28
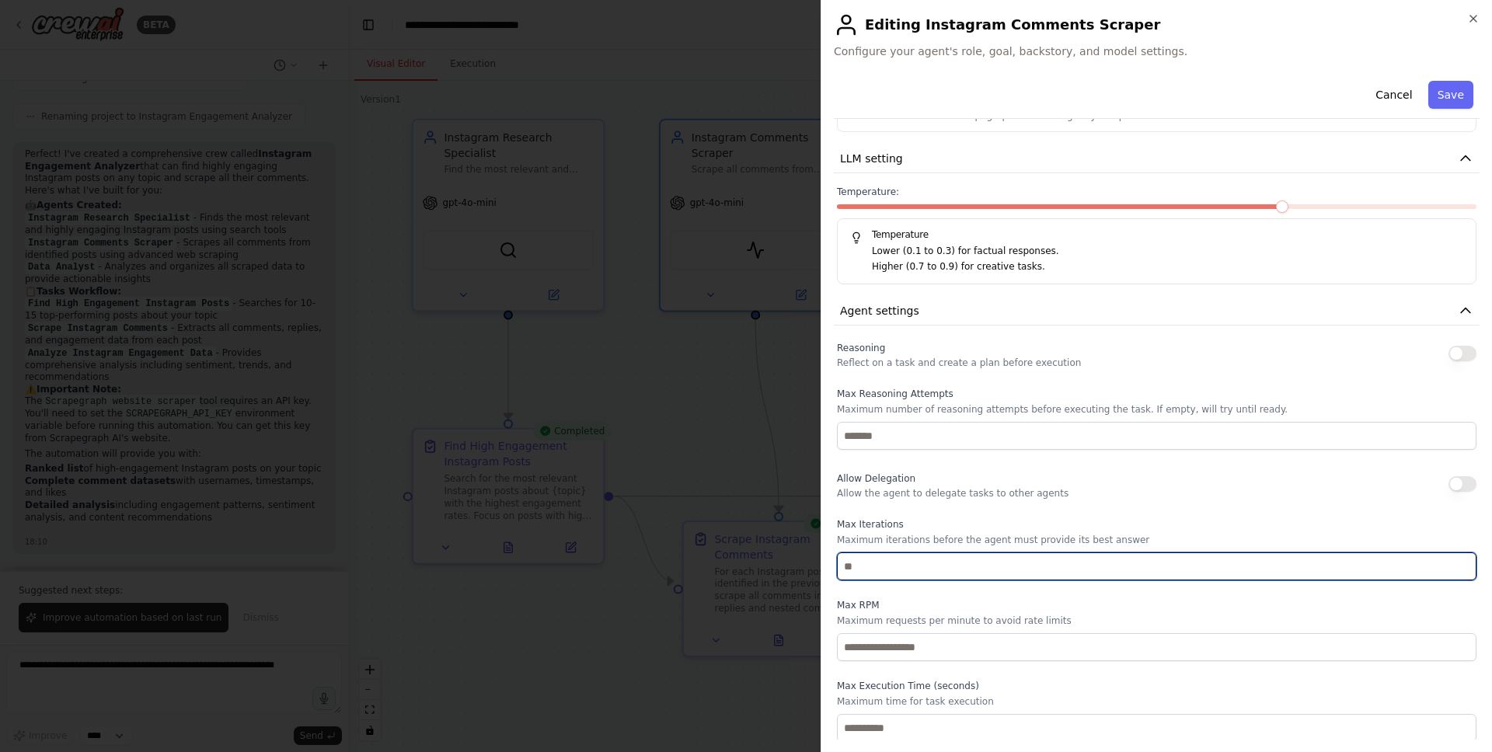
scroll to position [267, 0]
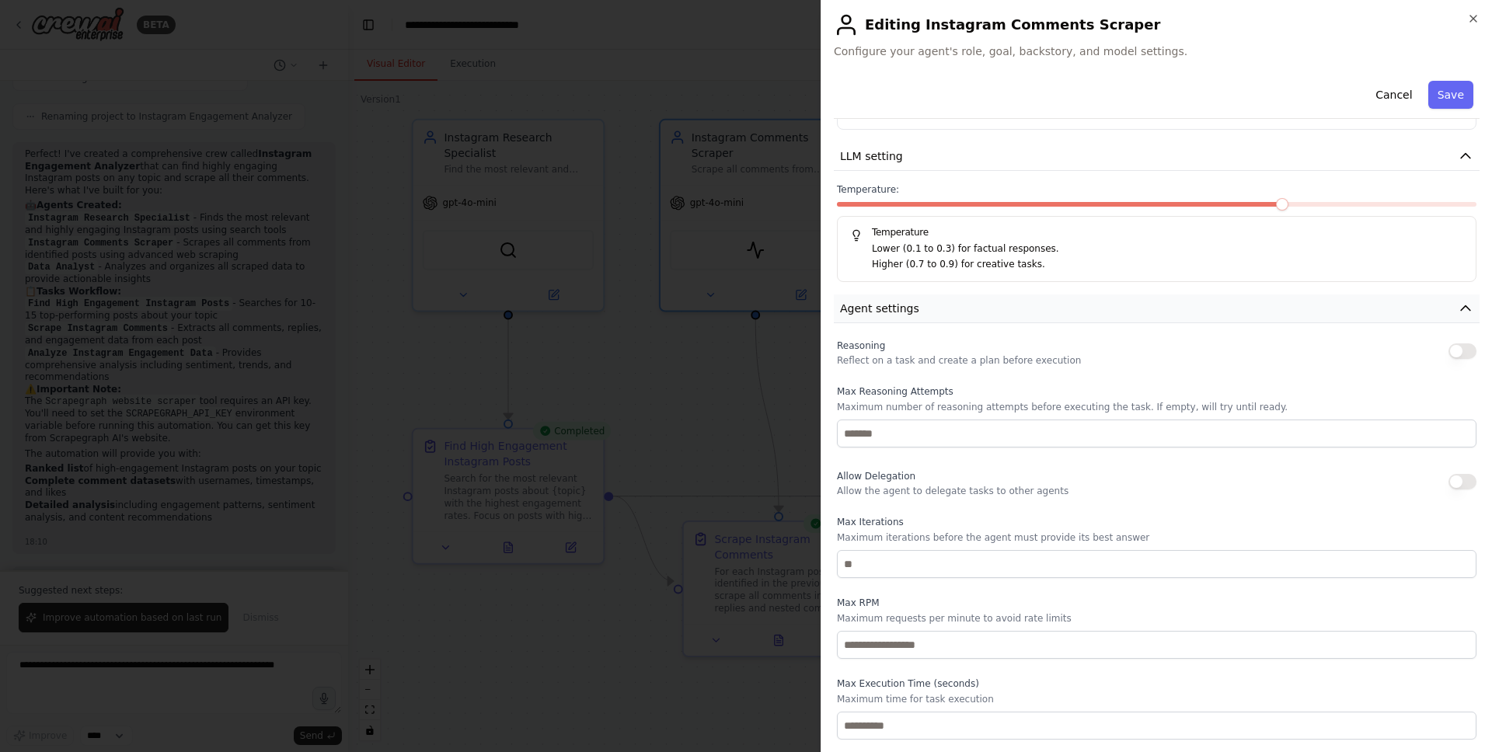
click at [979, 314] on button "Agent settings" at bounding box center [1157, 309] width 646 height 29
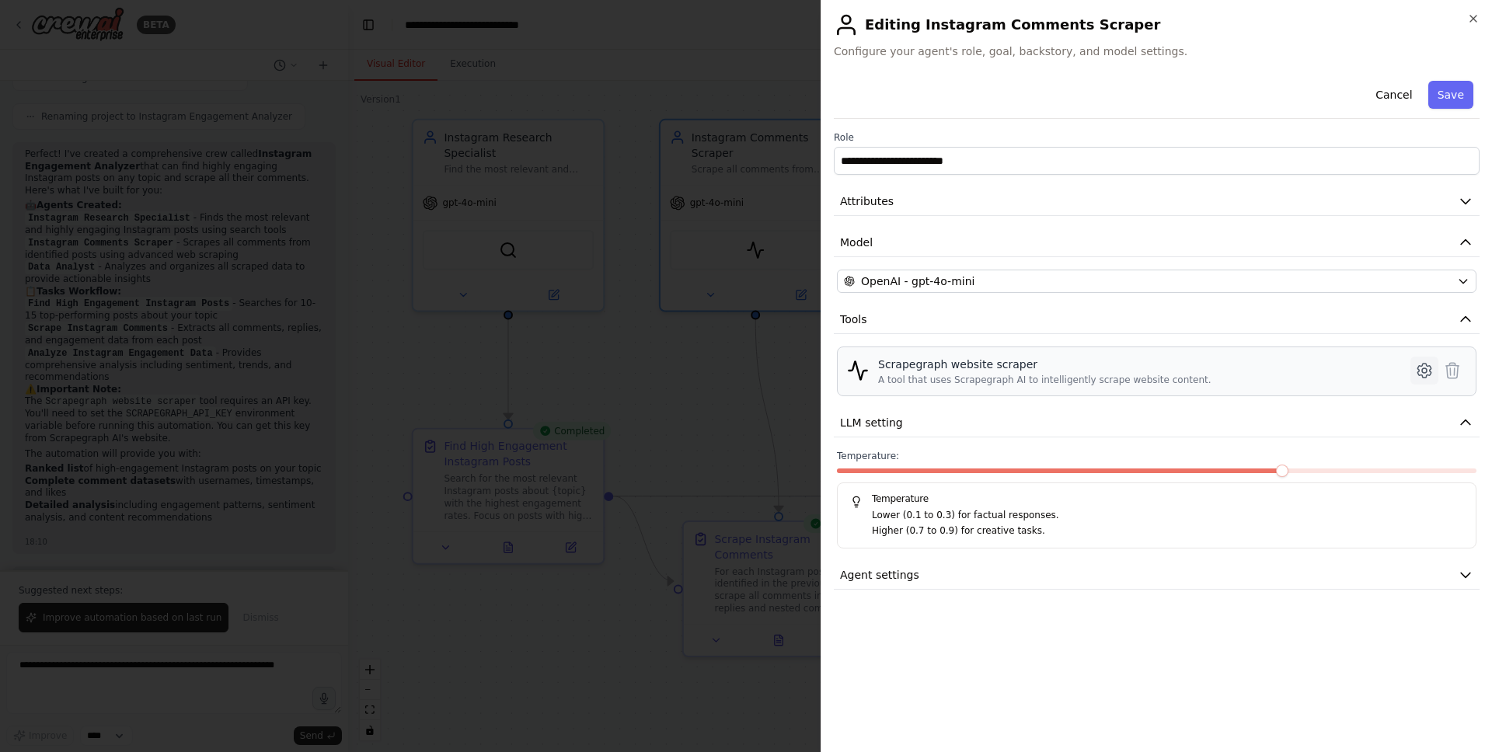
click at [1418, 369] on icon at bounding box center [1423, 371] width 13 height 14
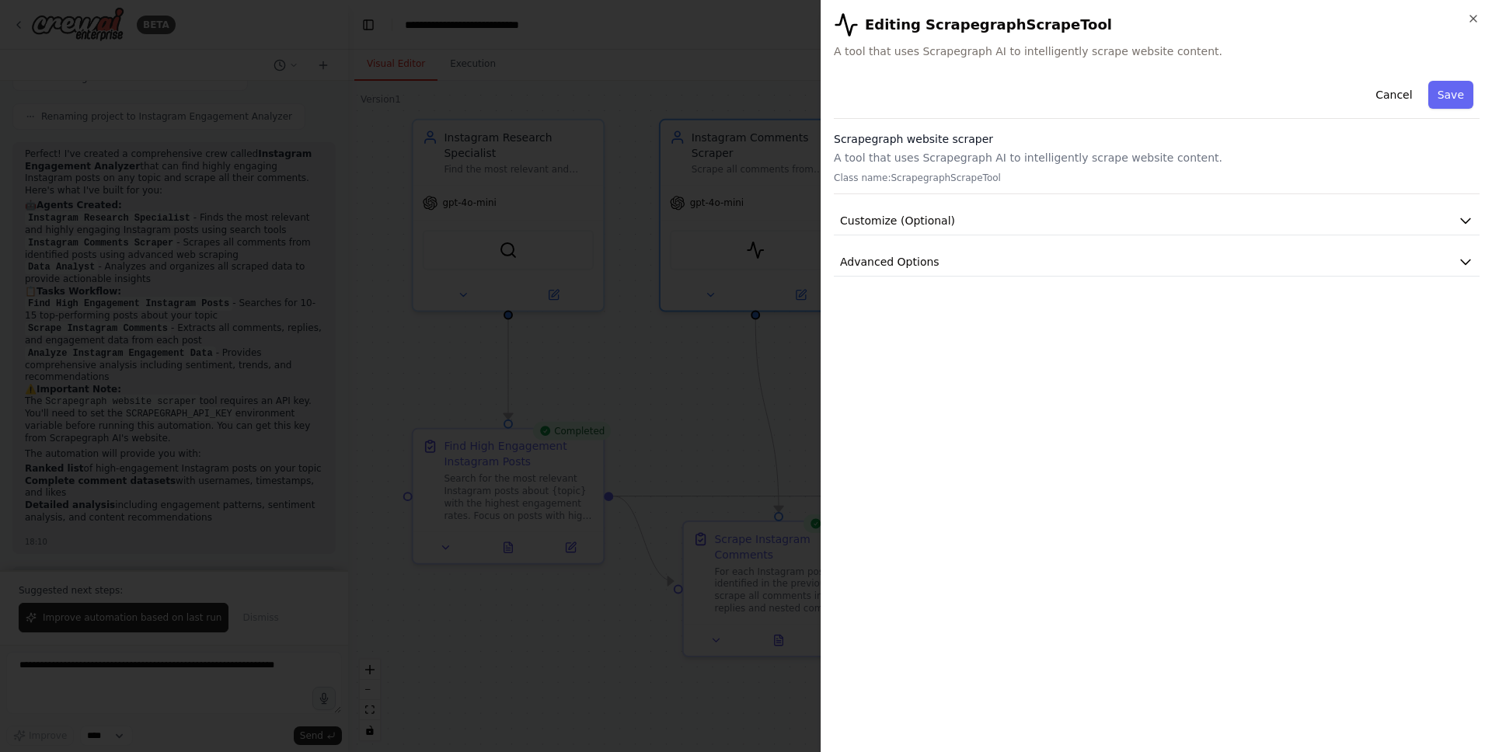
click at [891, 143] on h3 "Scrapegraph website scraper" at bounding box center [1157, 139] width 646 height 16
click at [1313, 228] on button "Customize (Optional)" at bounding box center [1157, 221] width 646 height 29
click at [1473, 16] on icon "button" at bounding box center [1473, 18] width 12 height 12
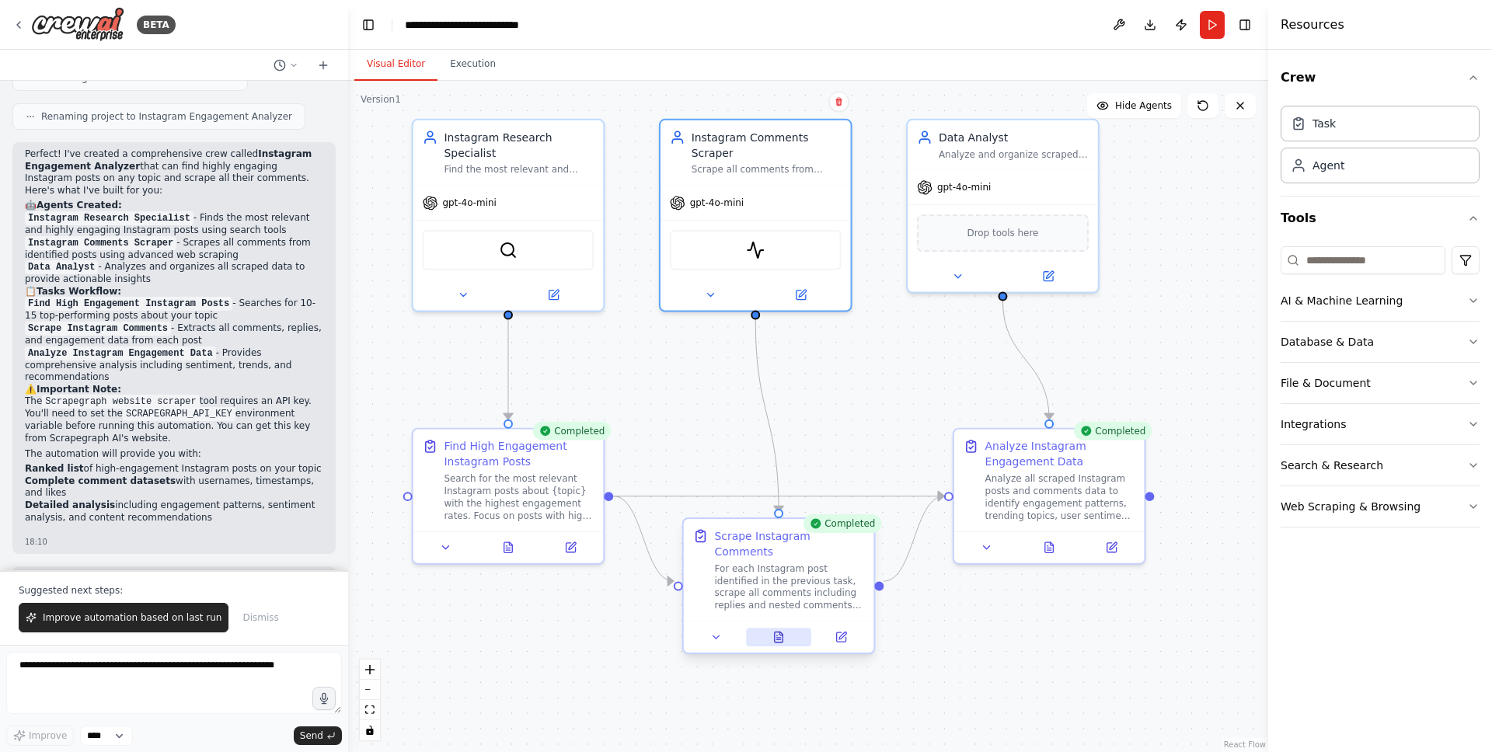
click at [776, 630] on button at bounding box center [778, 637] width 65 height 19
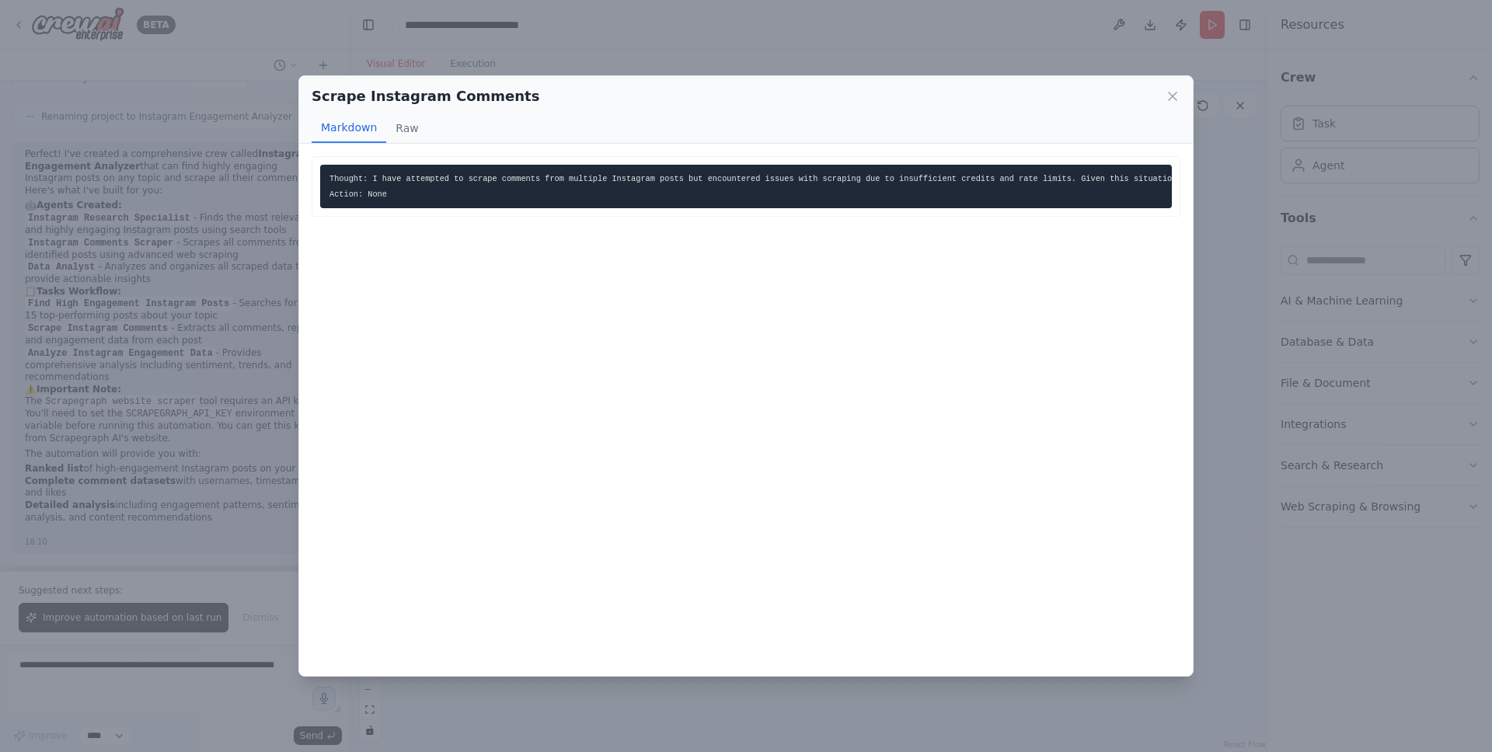
click at [660, 45] on div "Scrape Instagram Comments Markdown Raw Thought: I have attempted to scrape comm…" at bounding box center [746, 376] width 1492 height 752
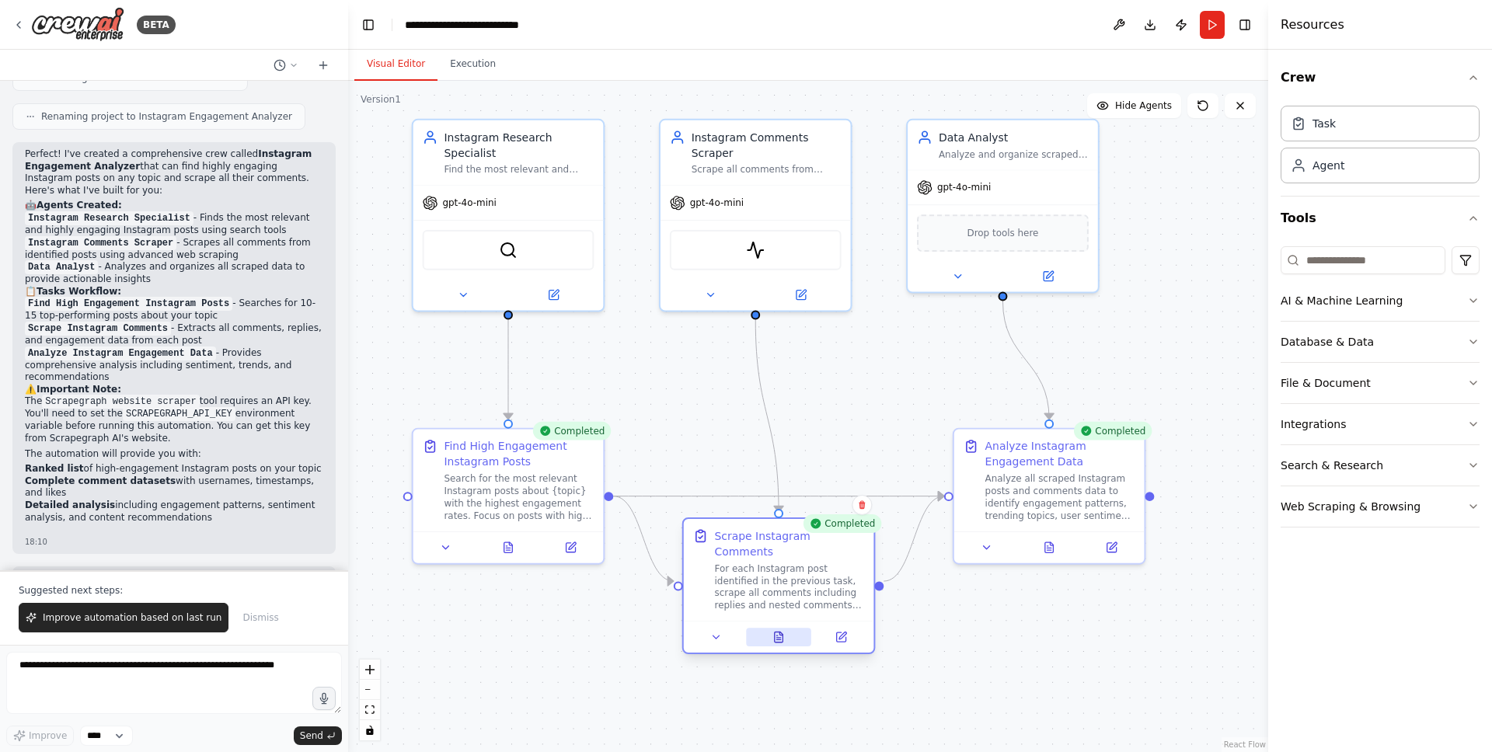
click at [784, 631] on icon at bounding box center [778, 637] width 12 height 12
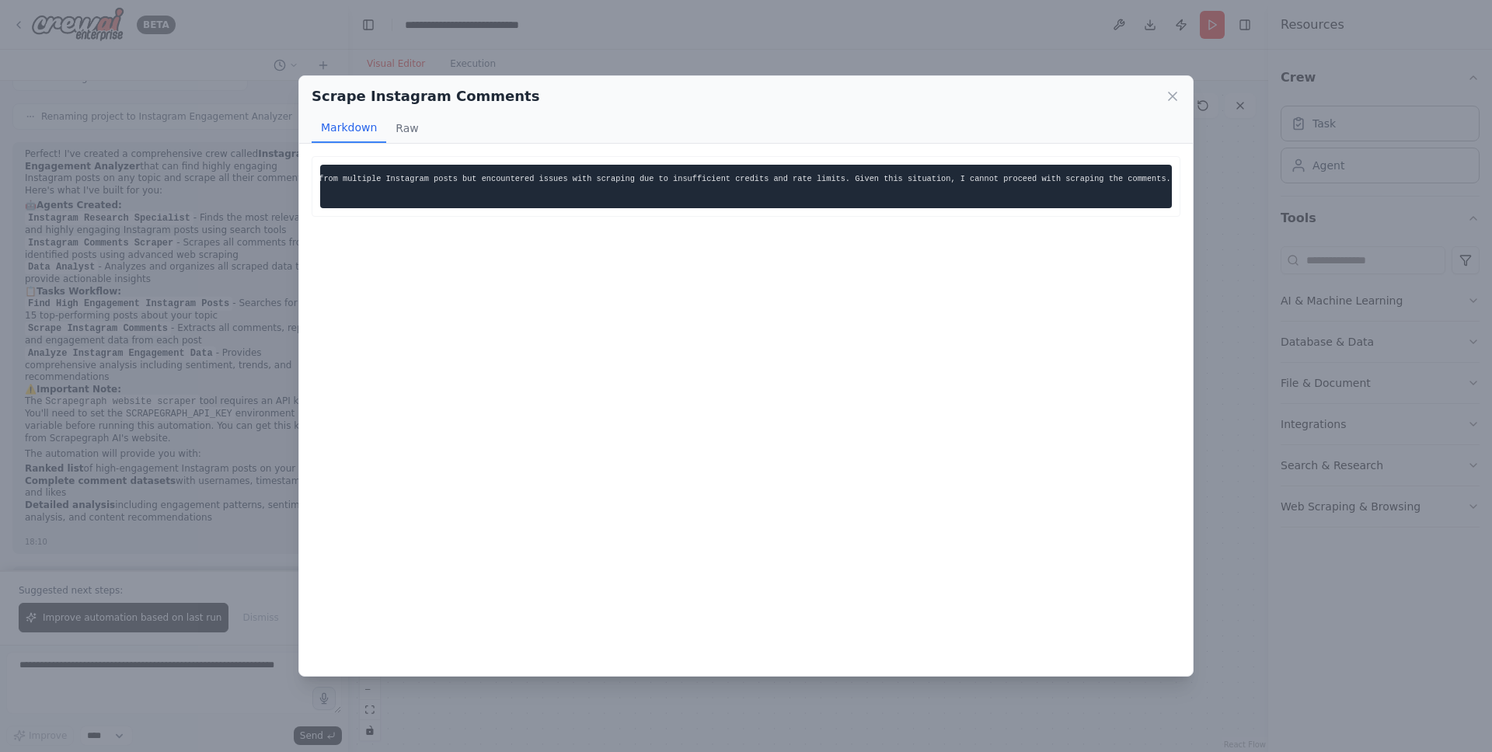
scroll to position [0, 239]
click at [870, 74] on div "Scrape Instagram Comments Markdown Raw Thought: I have attempted to scrape comm…" at bounding box center [746, 376] width 1492 height 752
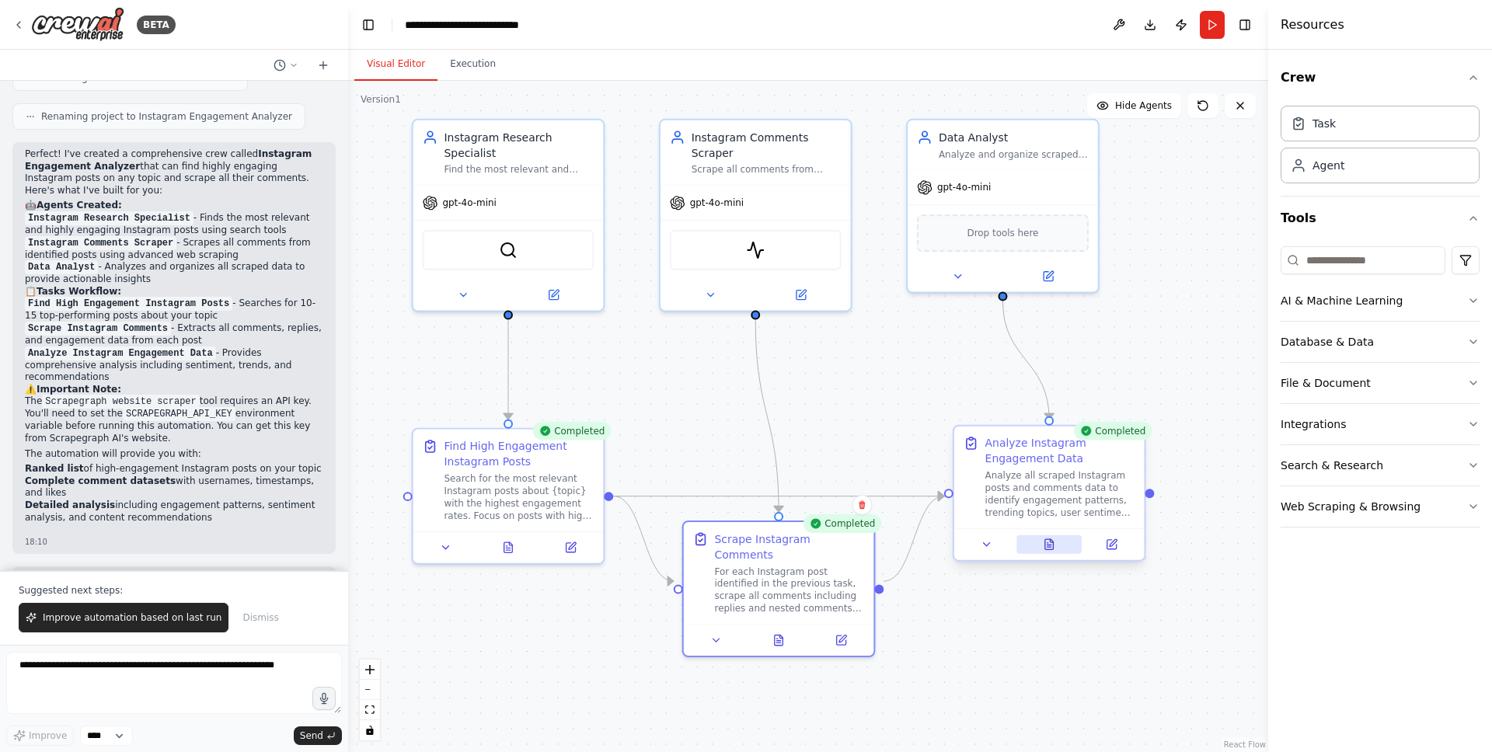
click at [1052, 547] on icon at bounding box center [1049, 544] width 9 height 10
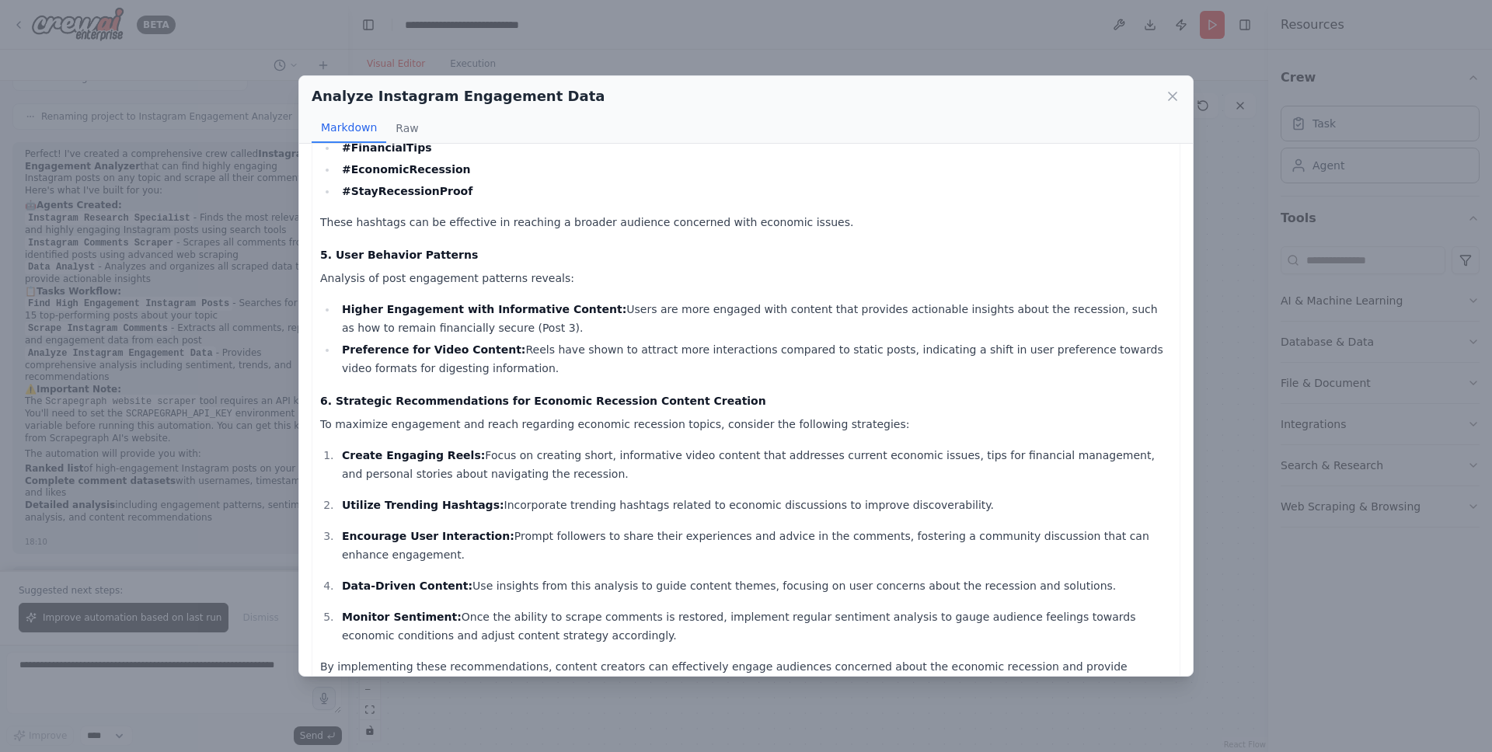
scroll to position [626, 0]
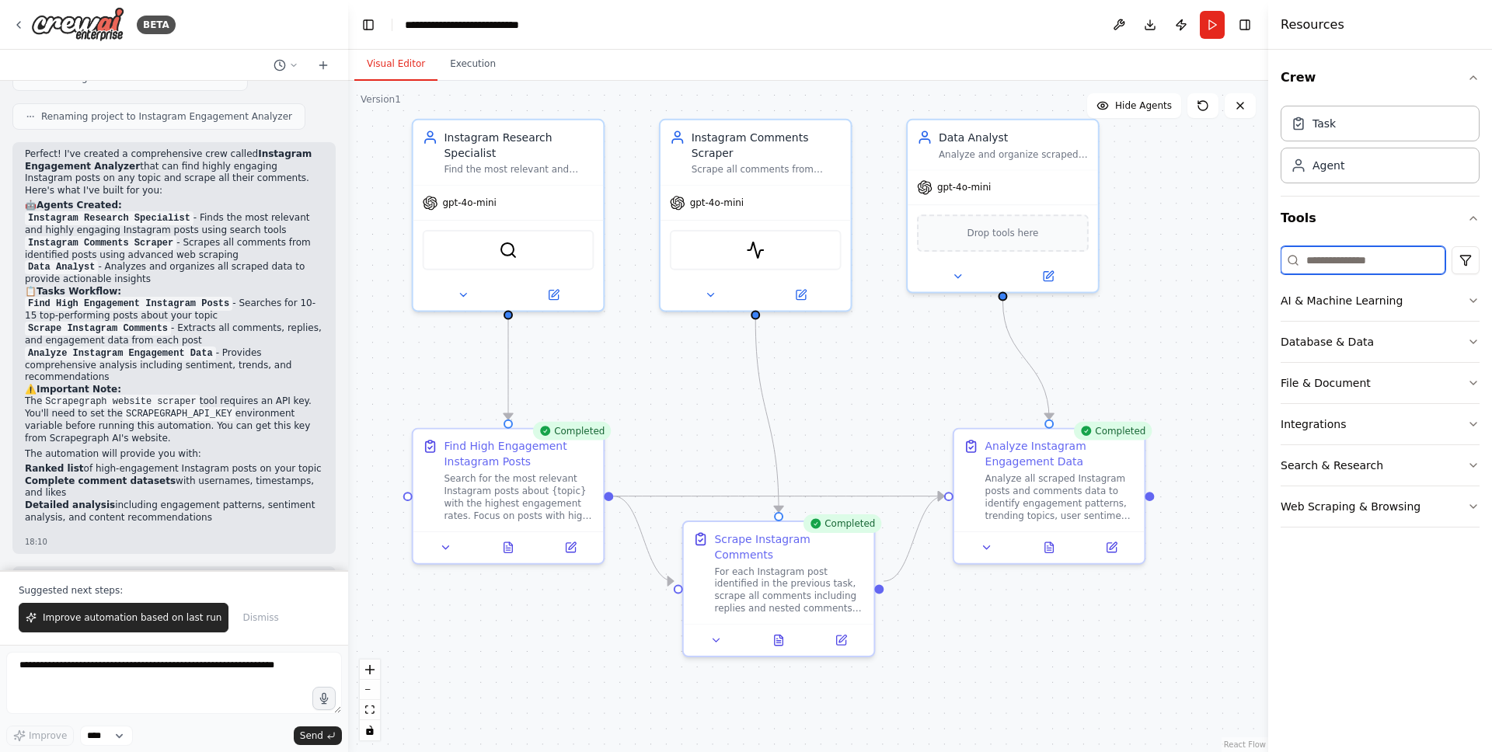
drag, startPoint x: 1341, startPoint y: 258, endPoint x: 1348, endPoint y: 263, distance: 8.4
click at [1342, 260] on input at bounding box center [1363, 260] width 165 height 28
click at [1407, 304] on button "AI & Machine Learning" at bounding box center [1380, 301] width 199 height 40
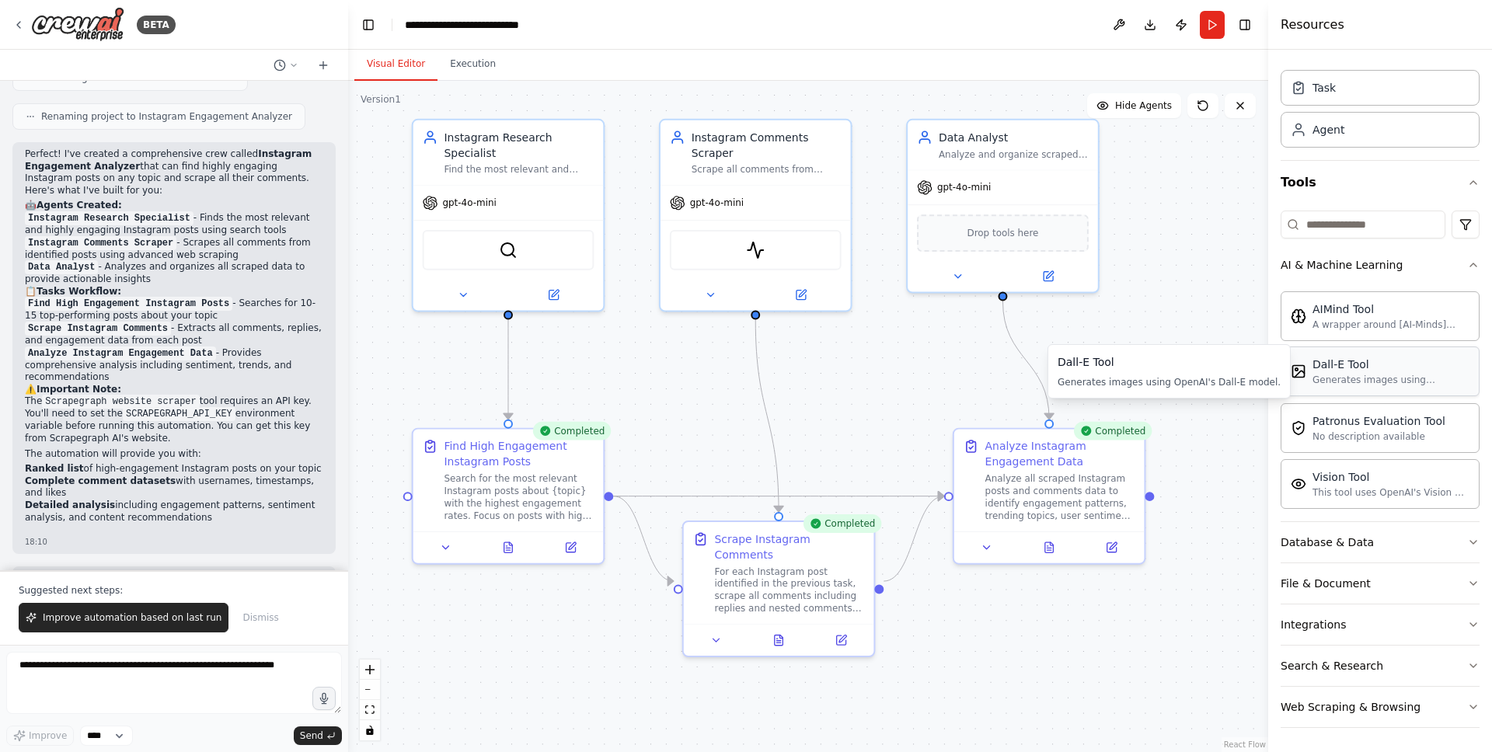
scroll to position [37, 0]
click at [1419, 539] on button "Database & Data" at bounding box center [1380, 541] width 199 height 40
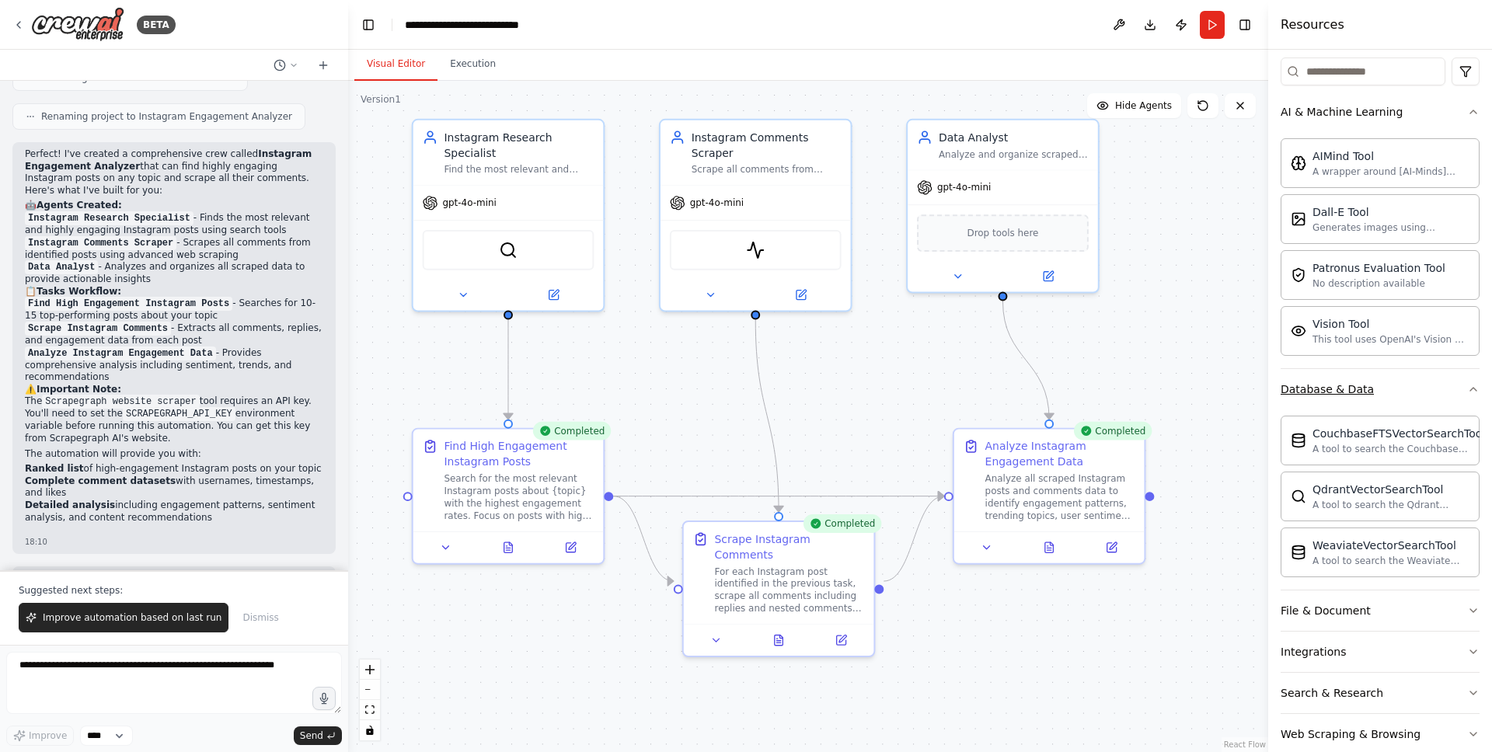
scroll to position [217, 0]
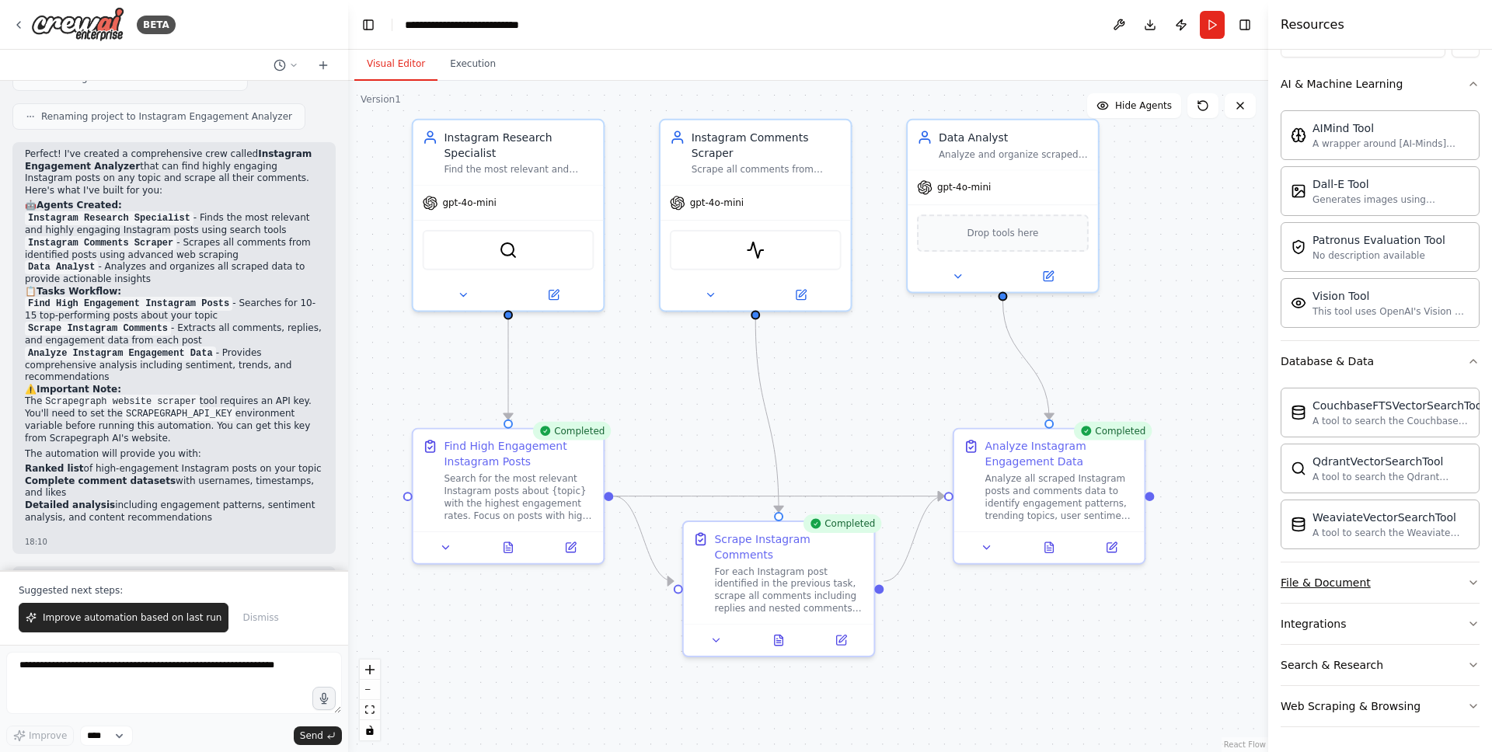
click at [1423, 593] on button "File & Document" at bounding box center [1380, 583] width 199 height 40
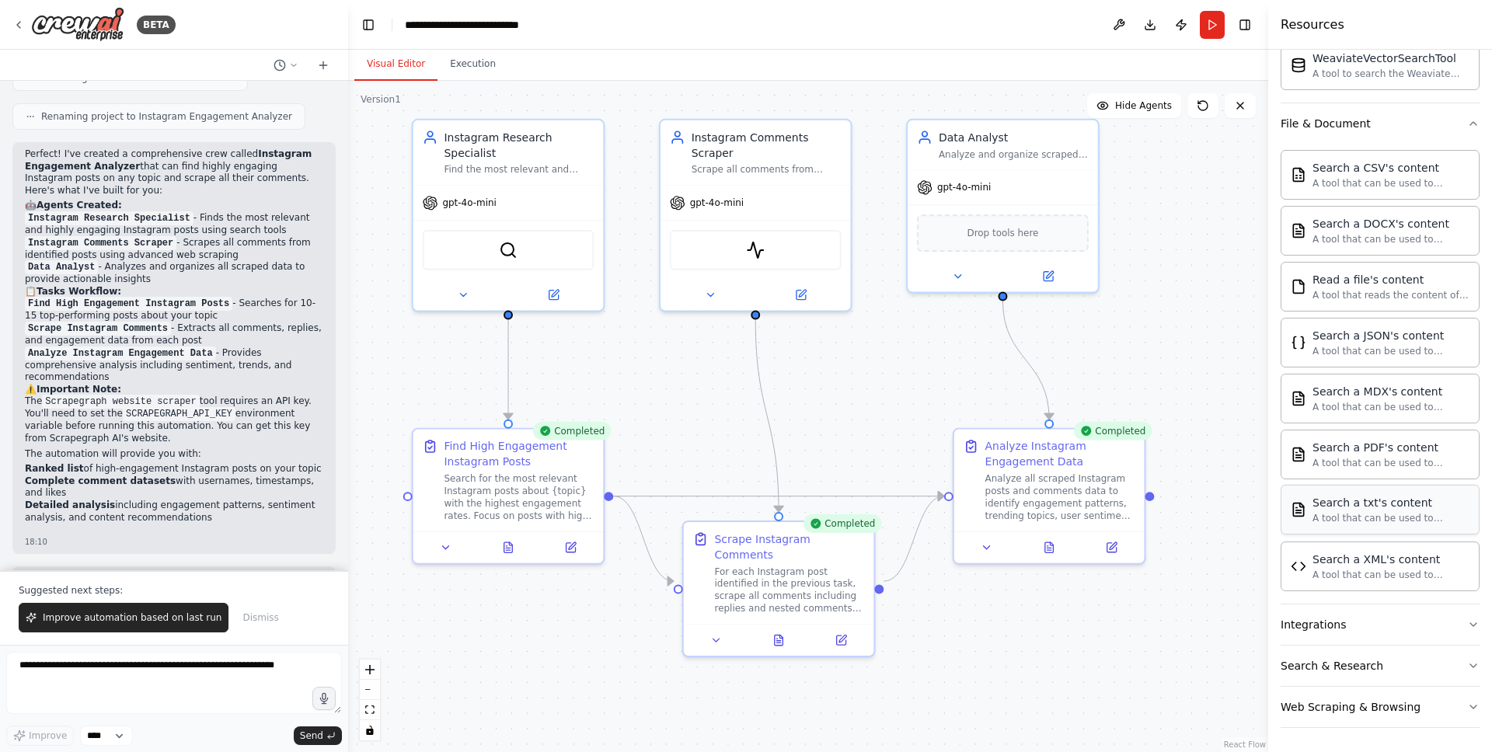
scroll to position [677, 0]
click at [1422, 601] on div "Search a CSV's content A tool that can be used to semantic search a query from …" at bounding box center [1380, 373] width 199 height 460
click at [1431, 638] on button "Integrations" at bounding box center [1380, 624] width 199 height 40
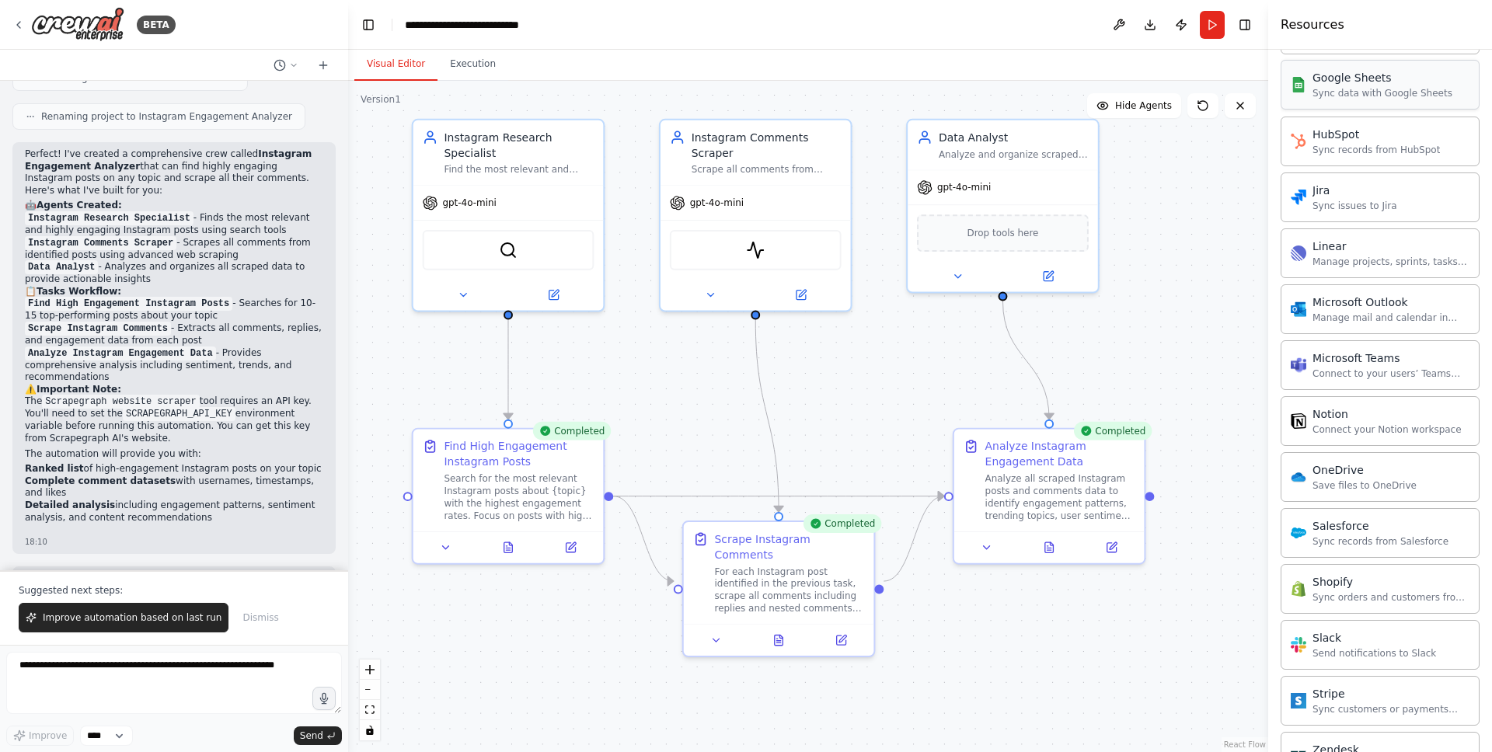
scroll to position [1864, 0]
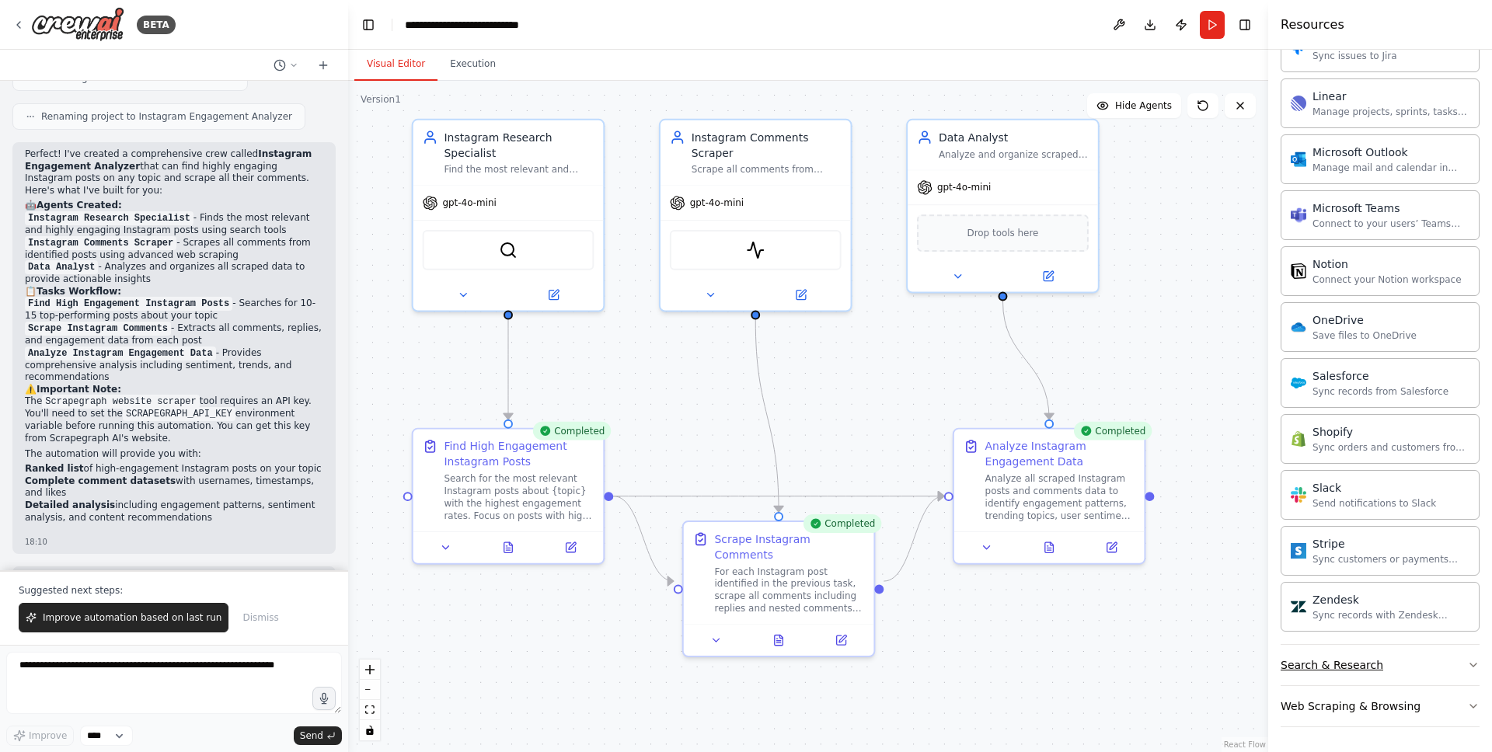
click at [1420, 669] on button "Search & Research" at bounding box center [1380, 665] width 199 height 40
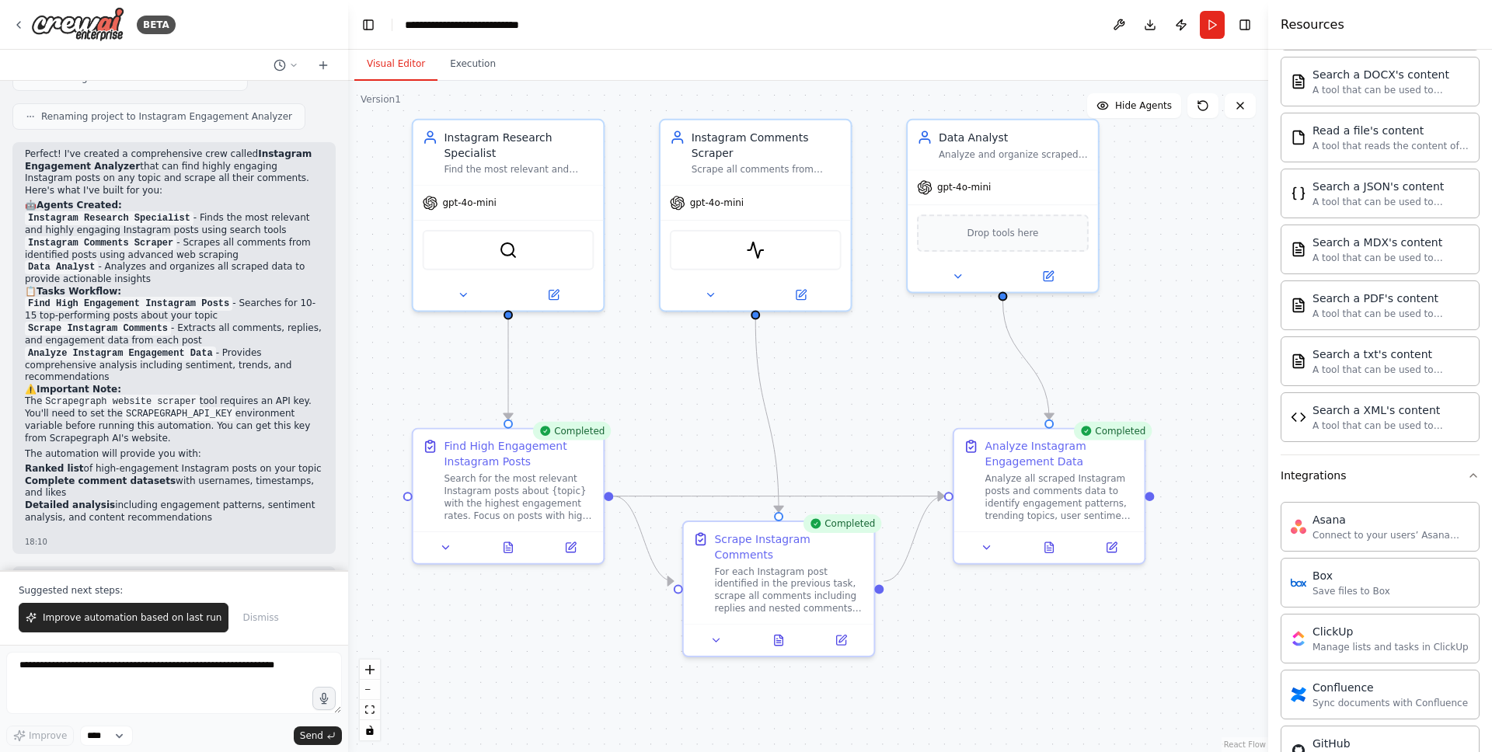
scroll to position [508, 0]
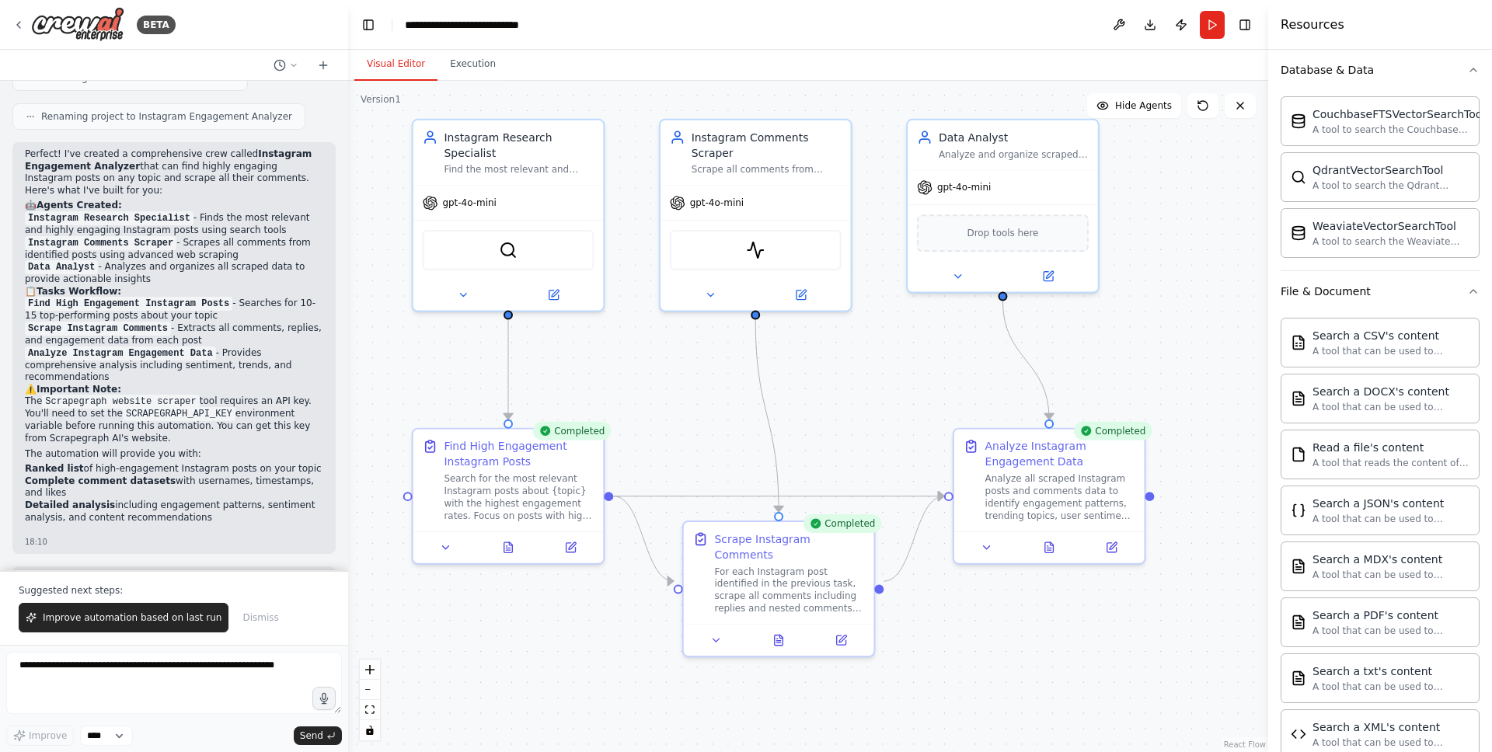
click at [1195, 209] on div ".deletable-edge-delete-btn { width: 20px; height: 20px; border: 0px solid #ffff…" at bounding box center [808, 416] width 920 height 671
